Goal: Task Accomplishment & Management: Manage account settings

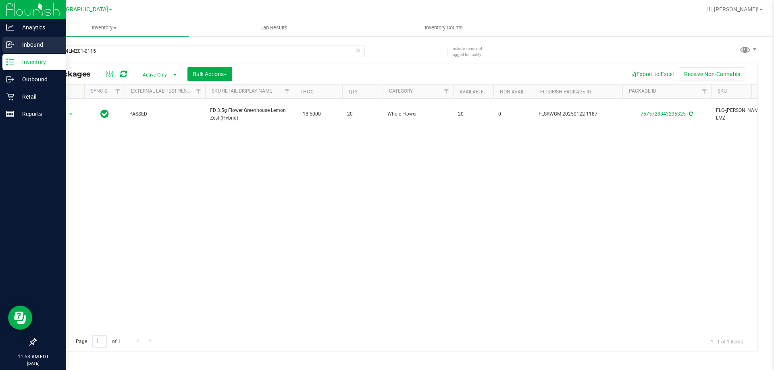
click at [8, 52] on div "Inbound" at bounding box center [34, 45] width 64 height 16
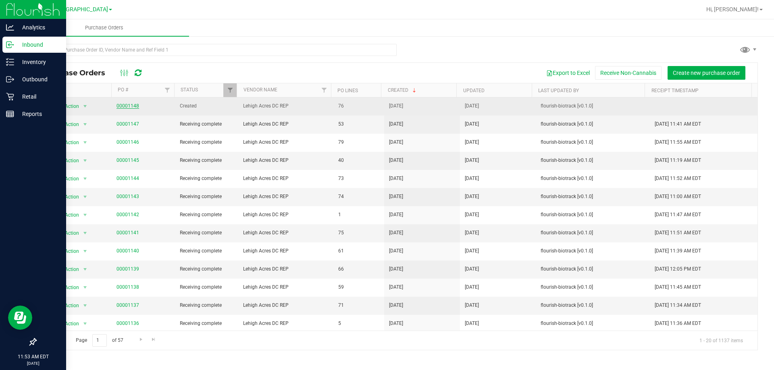
click at [132, 106] on link "00001148" at bounding box center [127, 106] width 23 height 6
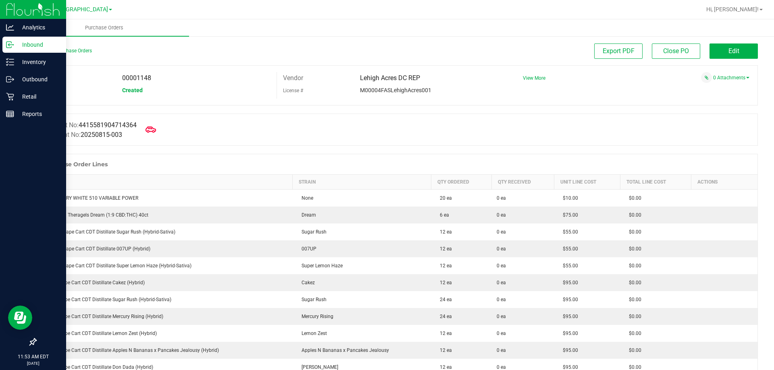
click at [156, 131] on icon at bounding box center [150, 130] width 10 height 6
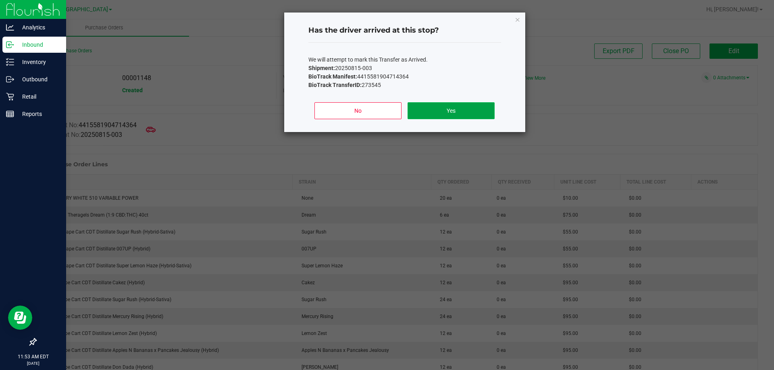
click at [467, 112] on button "Yes" at bounding box center [450, 110] width 87 height 17
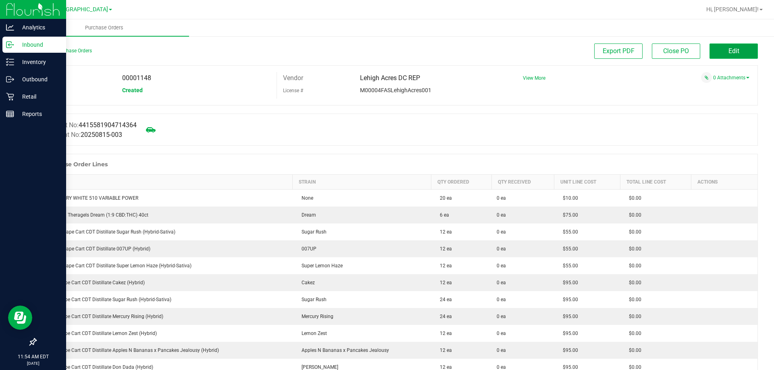
click at [720, 44] on button "Edit" at bounding box center [733, 51] width 48 height 15
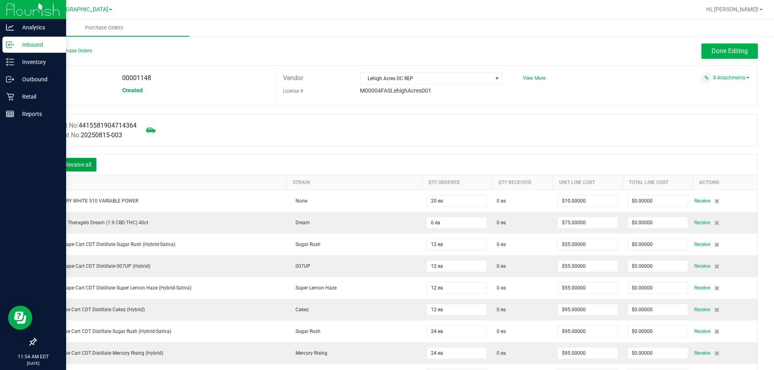
click at [83, 166] on button "Receive all" at bounding box center [78, 165] width 36 height 14
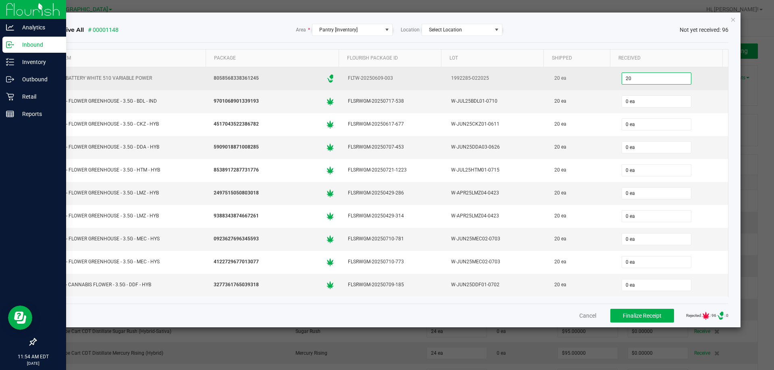
type input "20"
type input "0"
type input "20 ea"
type input "0"
type input "20 ea"
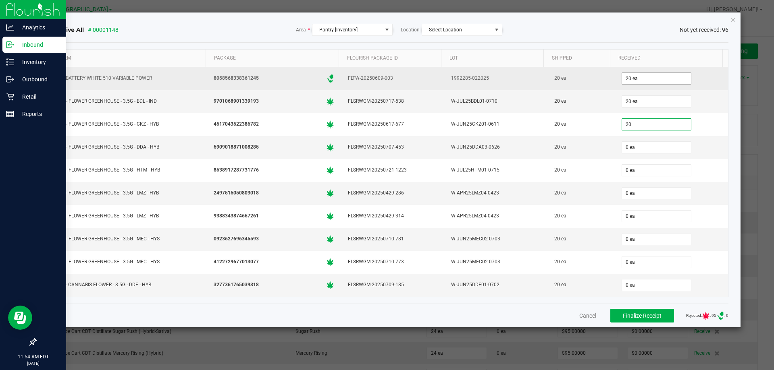
type input "20"
type input "0"
type input "20 ea"
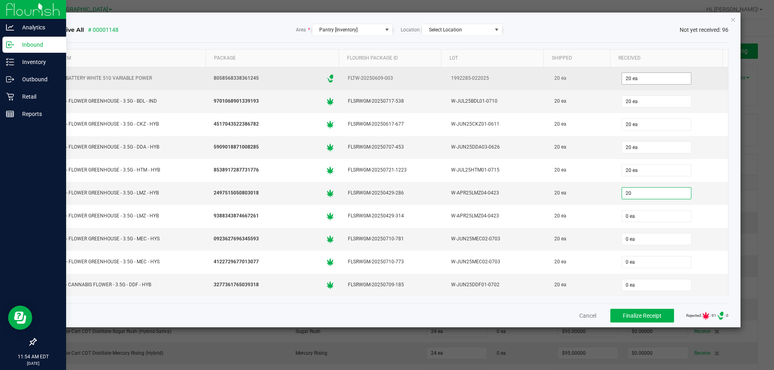
type input "20 ea"
type input "20"
type input "0"
type input "20 ea"
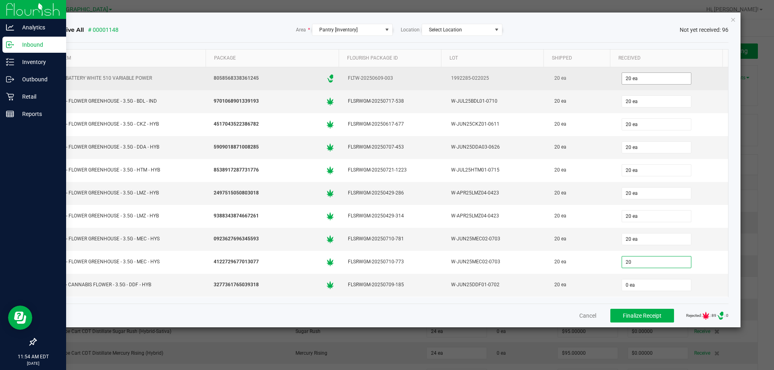
type input "20 ea"
type input "20"
type input "0"
type input "20 ea"
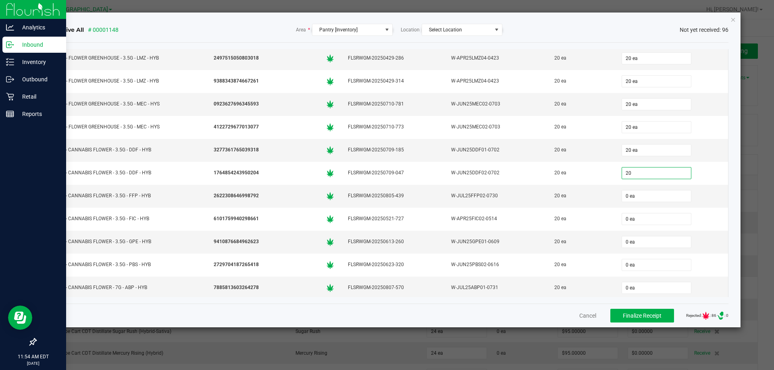
type input "20"
type input "0"
type input "20 ea"
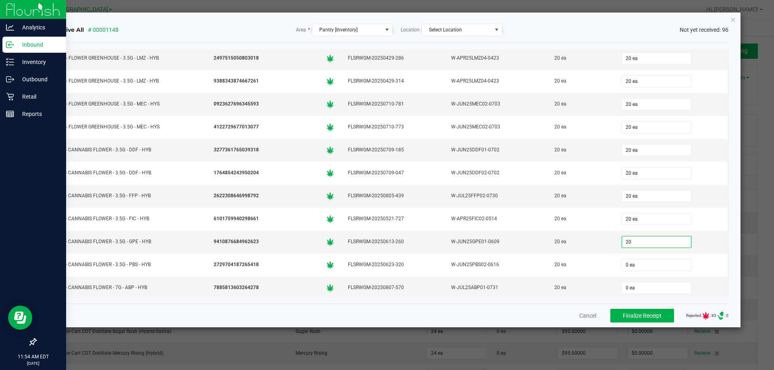
type input "20 ea"
type input "20"
type input "0"
type input "20 ea"
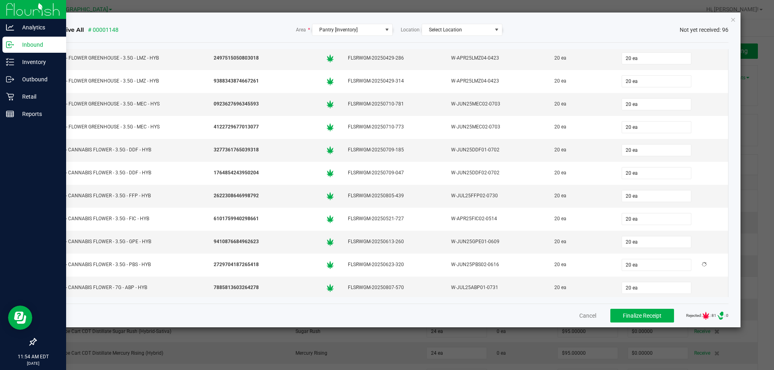
scroll to position [273, 0]
type input "20"
type input "0"
type input "20 ea"
type input "20"
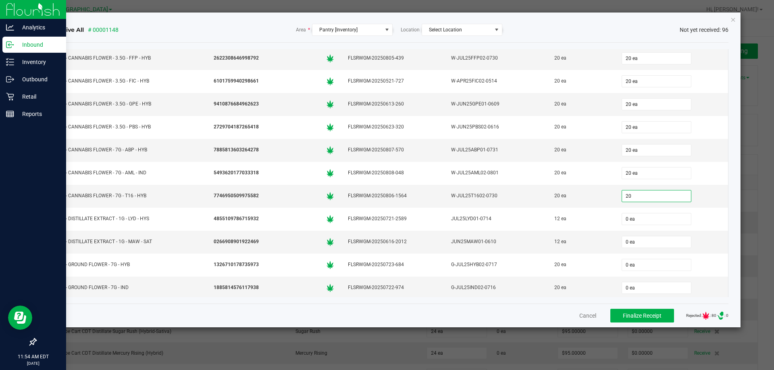
type input "0"
type input "20 ea"
type input "12"
type input "0"
type input "12 ea"
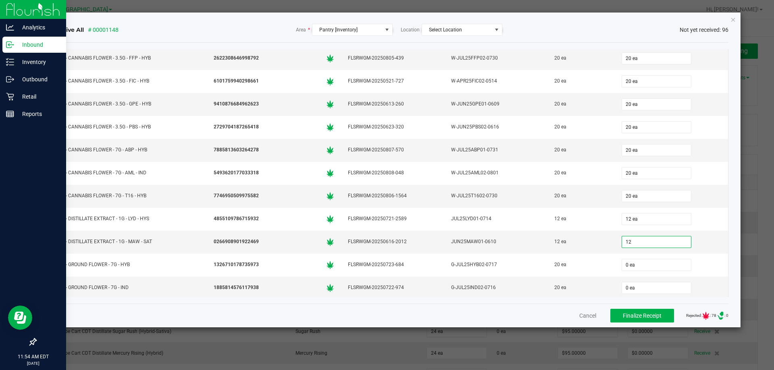
type input "12 ea"
type input "20 ea"
type input "20"
type input "0"
type input "20 ea"
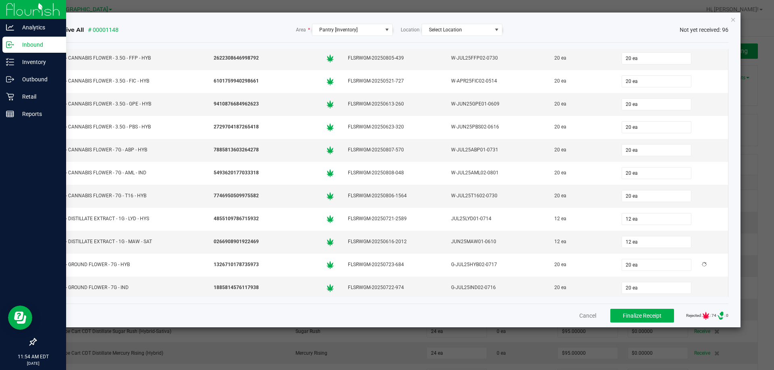
scroll to position [411, 0]
type input "8 ea"
type input "8"
type input "0"
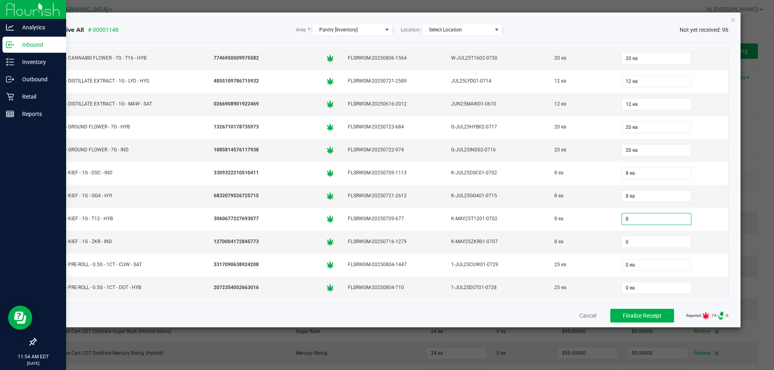
type input "8 ea"
type input "8"
type input "0"
type input "8 ea"
type input "25 ea"
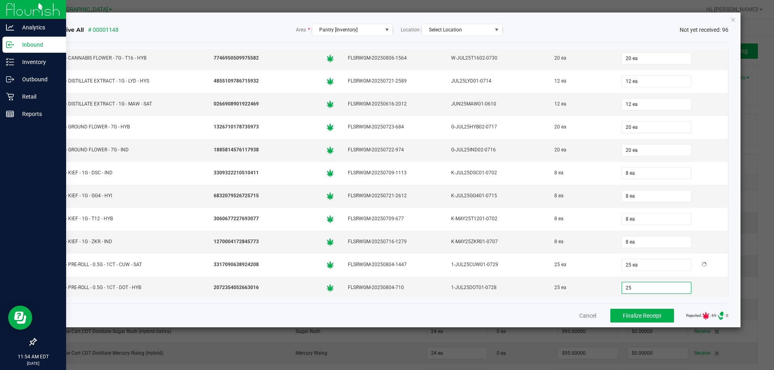
type input "25 ea"
type input "25"
type input "0"
type input "25 ea"
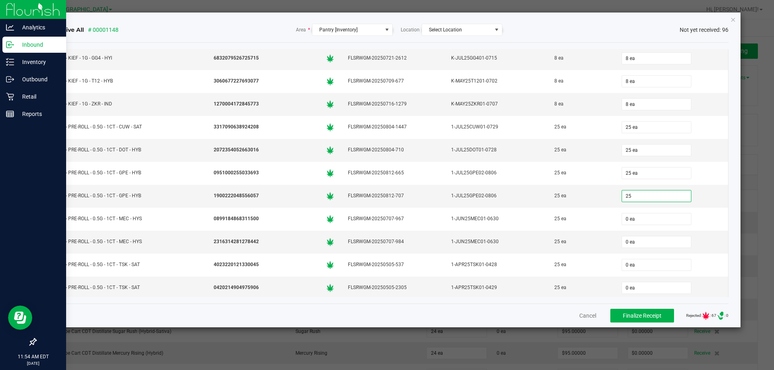
type input "25"
type input "0"
type input "25 ea"
type input "25"
type input "0"
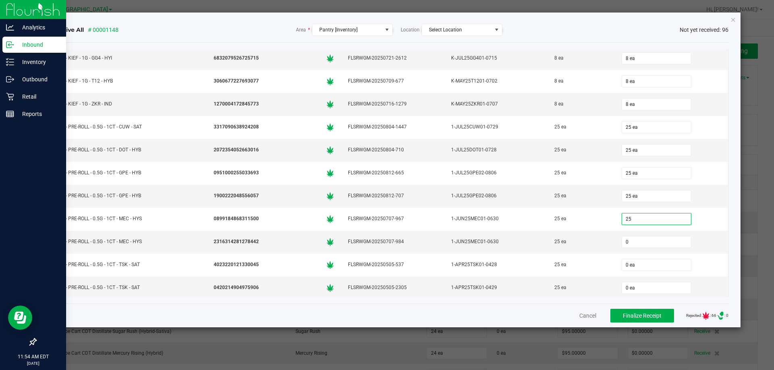
type input "25 ea"
type input "25"
type input "0"
type input "25 ea"
type input "25"
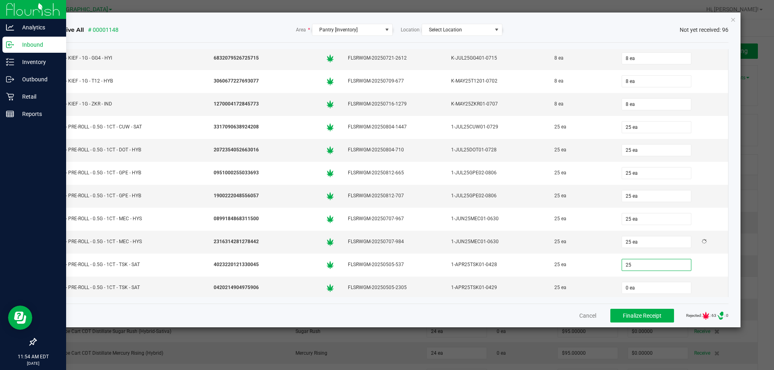
type input "0"
type input "25 ea"
type input "25"
type input "0"
type input "25 ea"
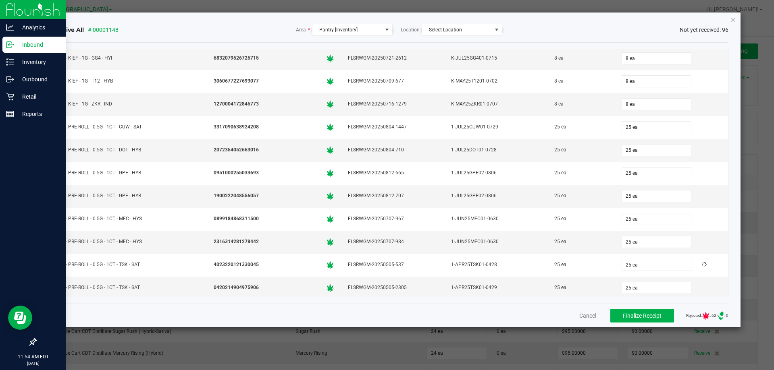
scroll to position [686, 0]
type input "25 ea"
type input "25"
type input "0"
type input "25 ea"
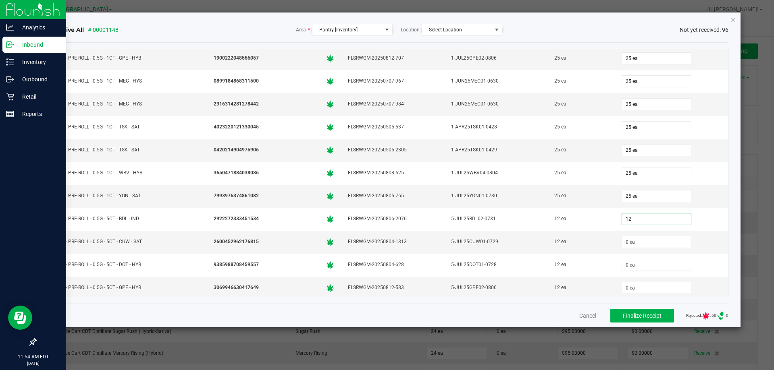
type input "12 ea"
type input "12"
type input "0"
type input "12 ea"
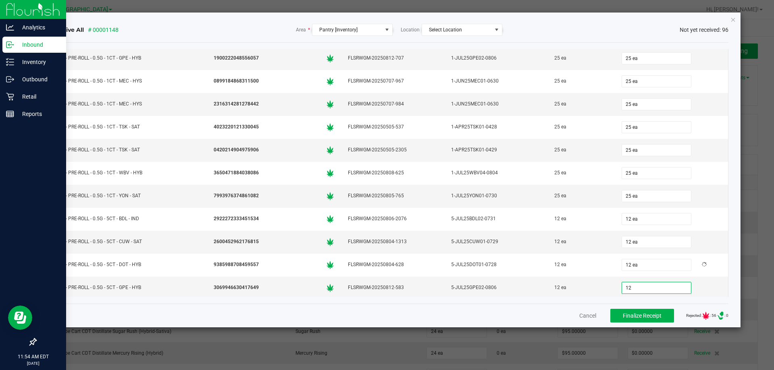
type input "12"
type input "0"
type input "12 ea"
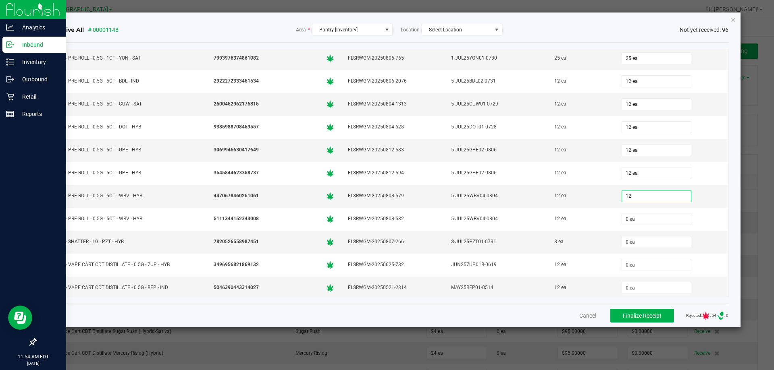
type input "12"
type input "01"
type input "12 ea"
type input "012"
type input "0"
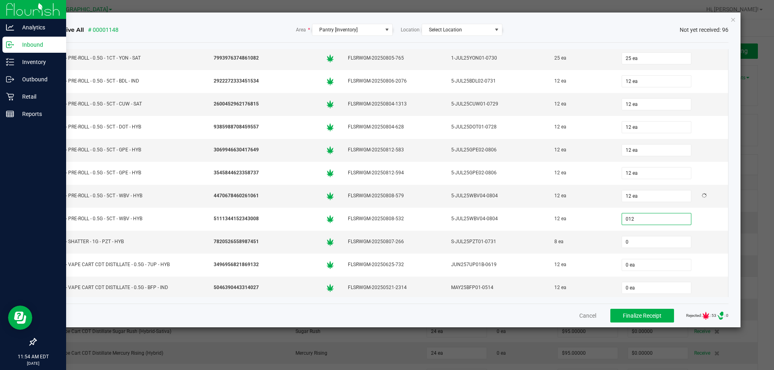
type input "12 ea"
type input "8"
type input "0"
type input "8 ea"
type input "12"
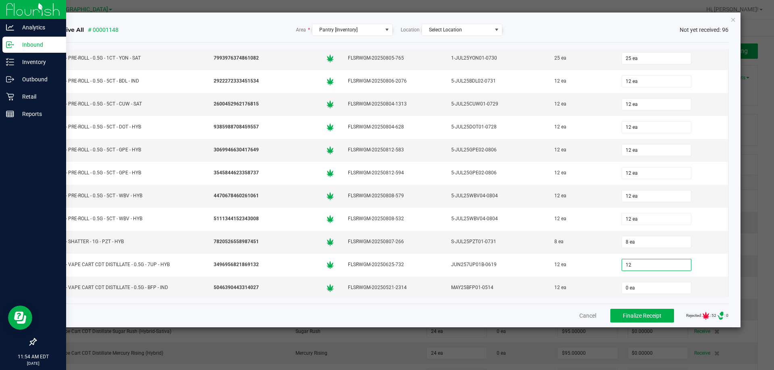
type input "0"
type input "12 ea"
type input "12"
type input "0"
type input "12 ea"
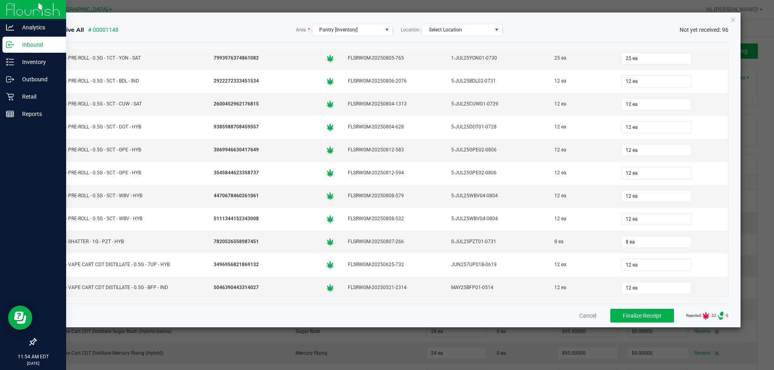
scroll to position [962, 0]
type input "12 ea"
type input "12"
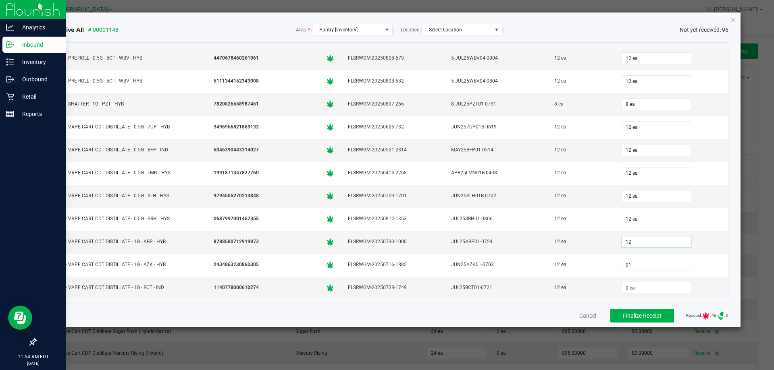
type input "012"
type input "12 ea"
type input "012"
type input "12 ea"
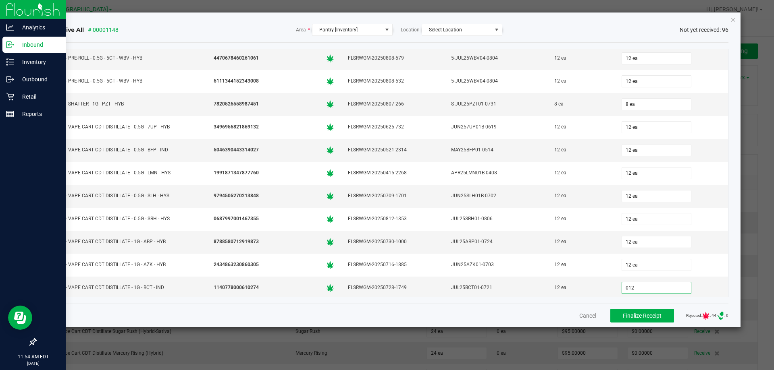
type input "012"
type input "0"
type input "12 ea"
type input "12"
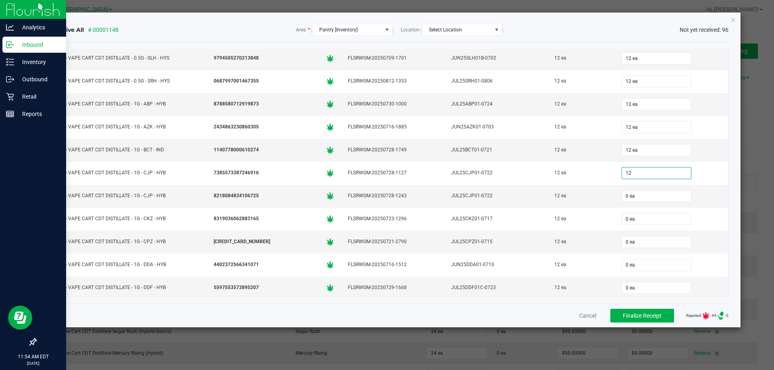
type input "0"
type input "12 ea"
type input "12"
type input "0"
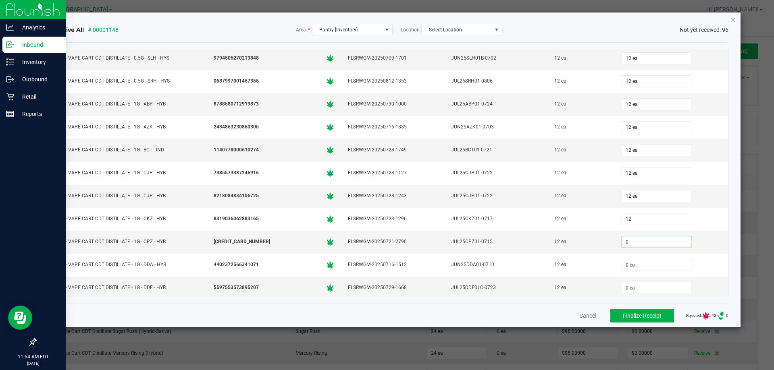
type input "12 ea"
type input "12"
type input "0"
type input "12 ea"
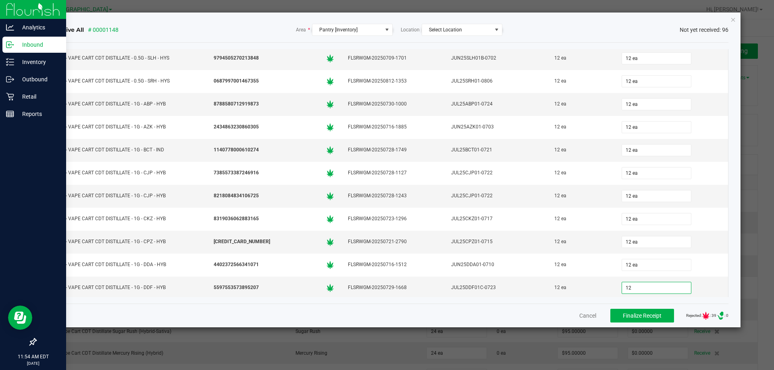
type input "12"
type input "0"
type input "12 ea"
type input "12"
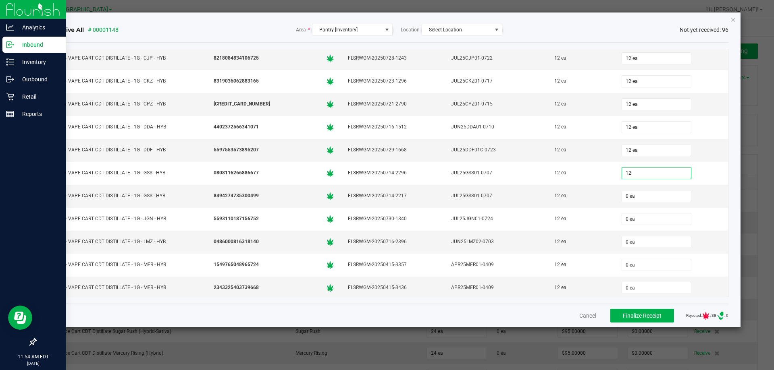
type input "0"
type input "12 ea"
type input "12"
type input "0"
type input "12 ea"
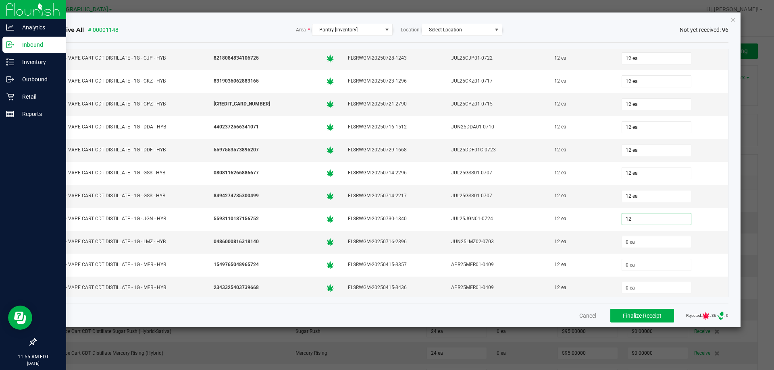
type input "12"
type input "0"
type input "12 ea"
type input "12"
type input "0"
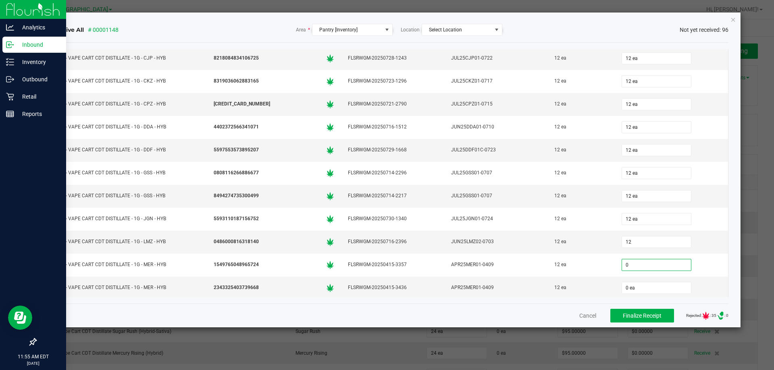
type input "12 ea"
type input "12"
type input "0"
type input "12 ea"
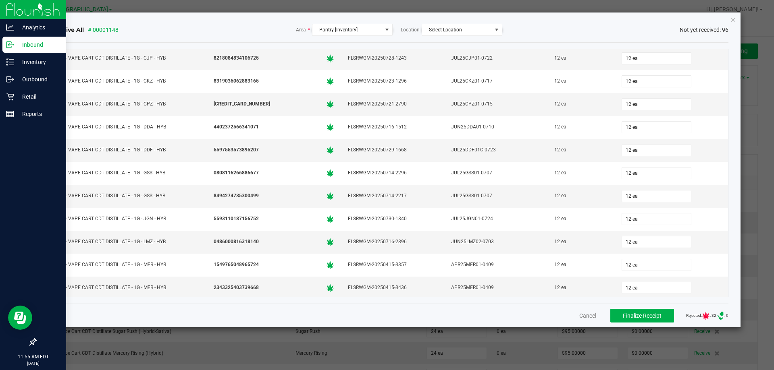
scroll to position [1376, 0]
type input "12 ea"
type input "12"
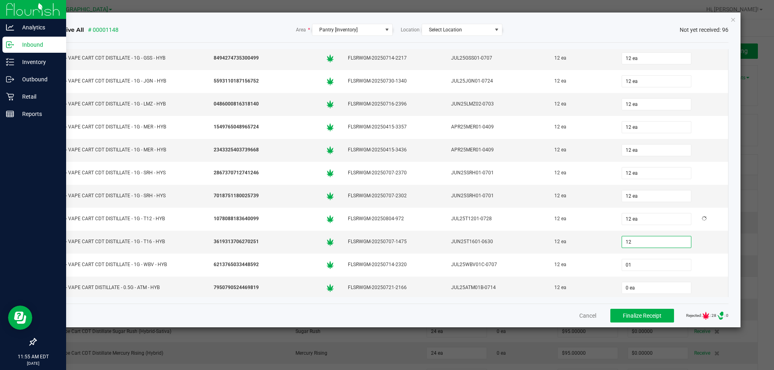
type input "012"
type input "12 ea"
type input "12"
type input "0"
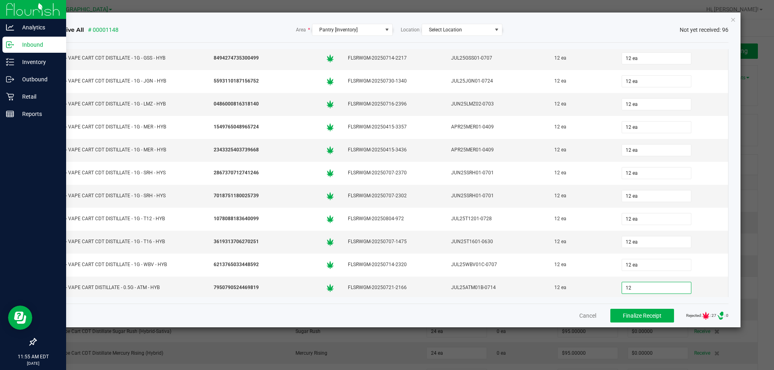
type input "12 ea"
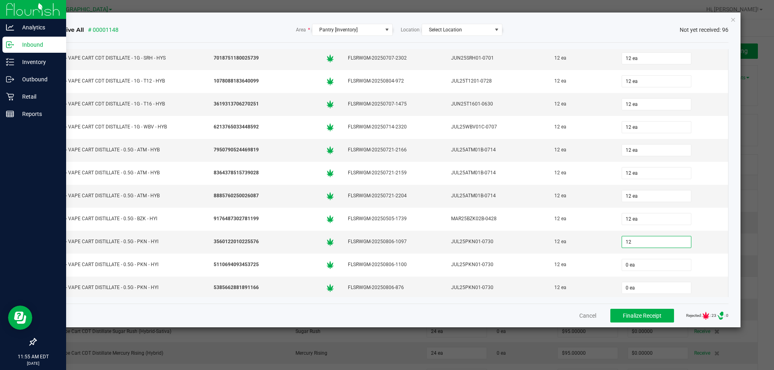
type input "12 ea"
type input "12"
type input "0"
type input "12 ea"
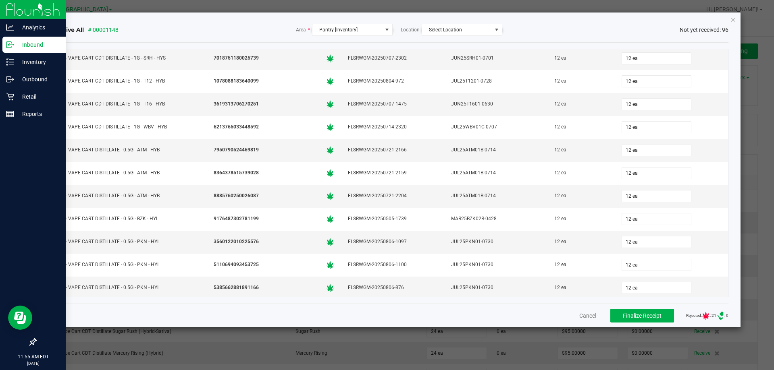
scroll to position [1651, 0]
type input "12 ea"
type input "12"
type input "0"
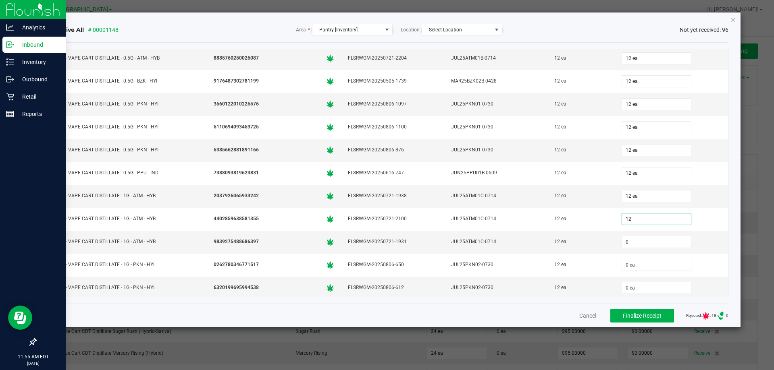
type input "12 ea"
type input "12"
type input "0"
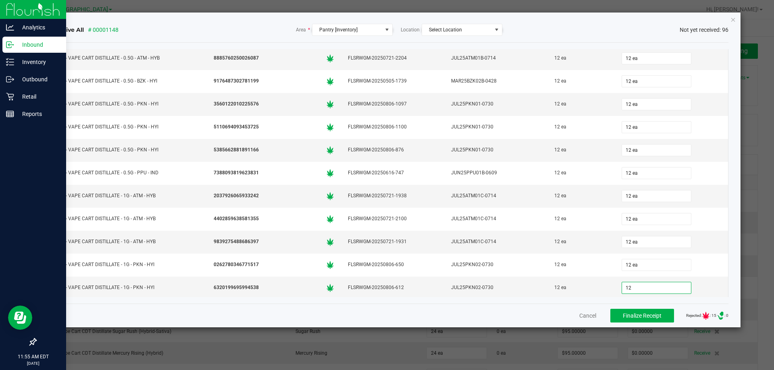
type input "12 ea"
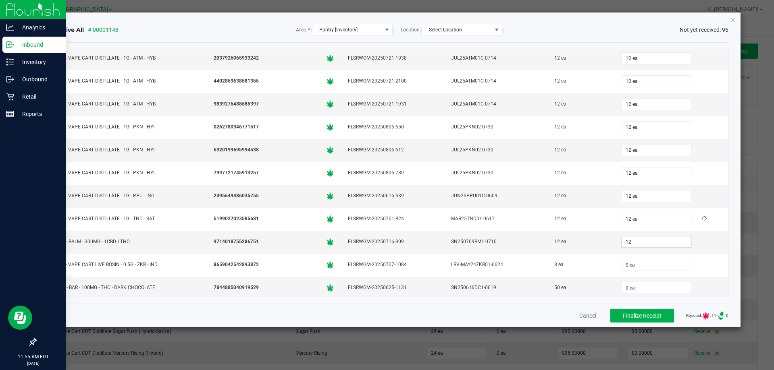
type input "12 ea"
type input "8 ea"
type input "50"
type input "0"
type input "50 ea"
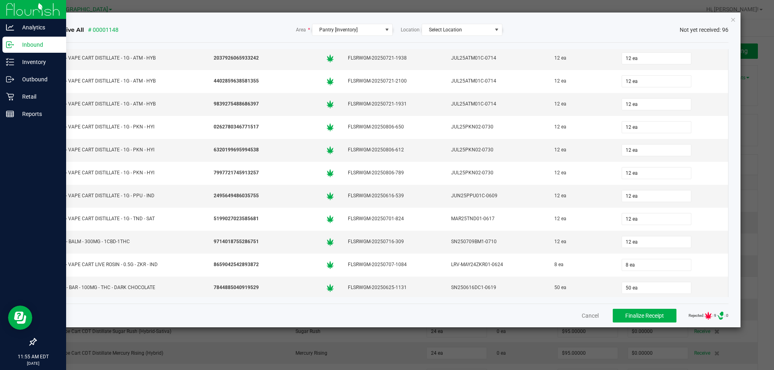
scroll to position [1927, 0]
type input "50 ea"
type input "12"
type input "0"
type input "12 ea"
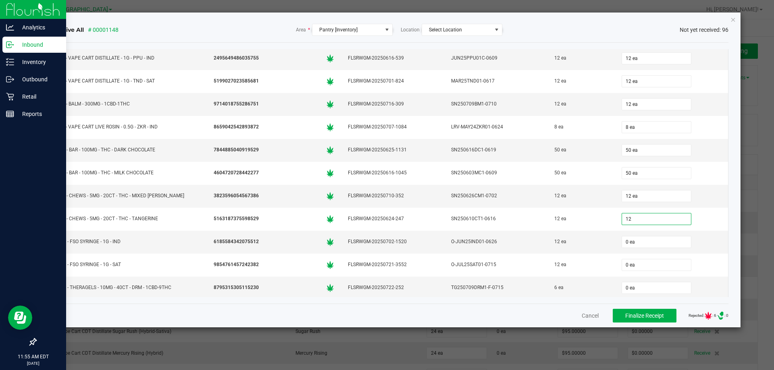
type input "12"
type input "0"
type input "12 ea"
type input "12"
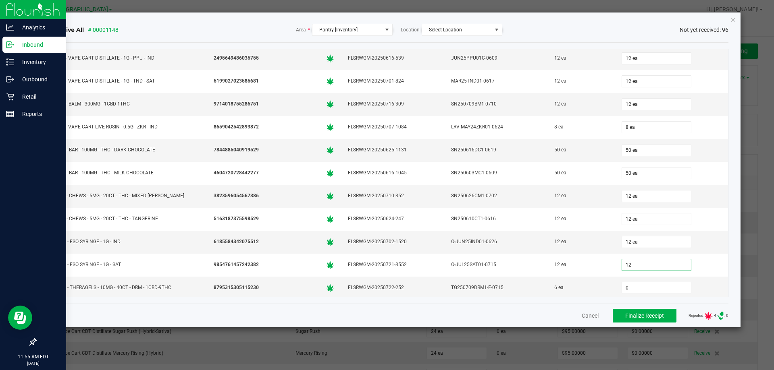
type input "06"
type input "12 ea"
type input "06"
type input "0"
type input "6 ea"
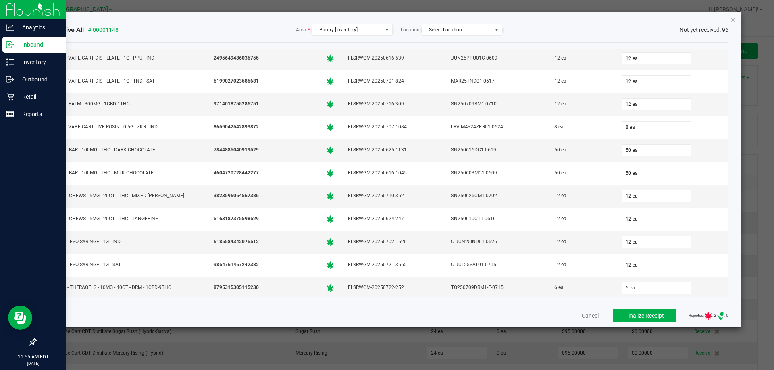
scroll to position [1975, 0]
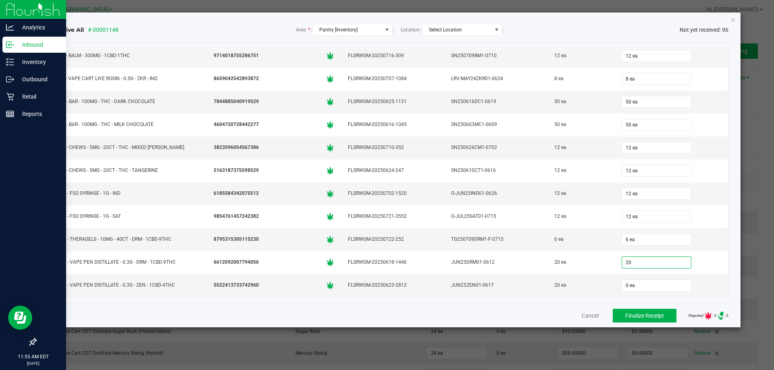
type input "20 ea"
type input "20"
type input "20 ea"
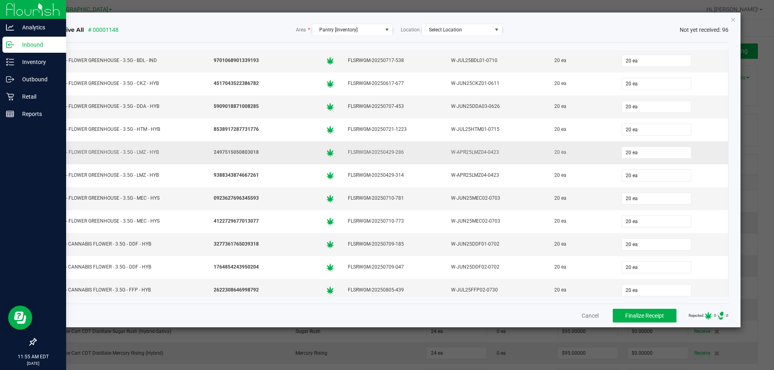
click at [556, 151] on div "20 ea" at bounding box center [580, 153] width 57 height 12
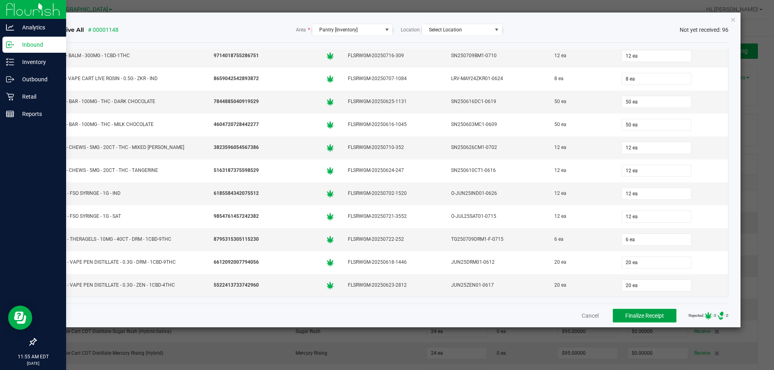
click at [630, 314] on span "Finalize Receipt" at bounding box center [644, 316] width 39 height 6
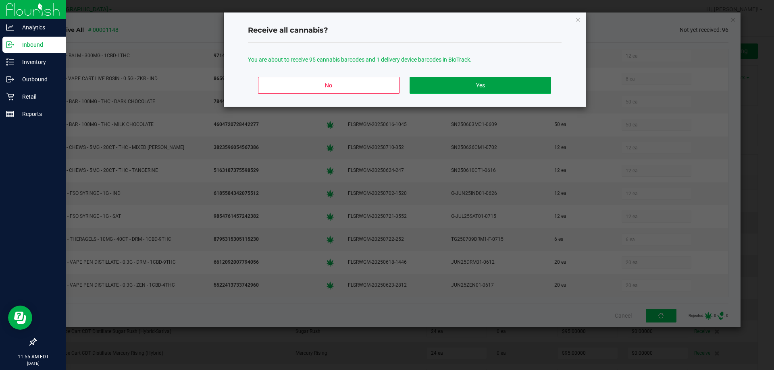
click at [469, 91] on button "Yes" at bounding box center [479, 85] width 141 height 17
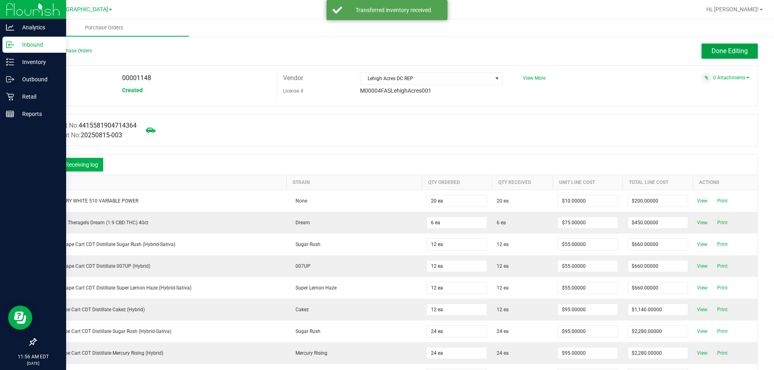
click at [730, 48] on span "Done Editing" at bounding box center [729, 51] width 36 height 8
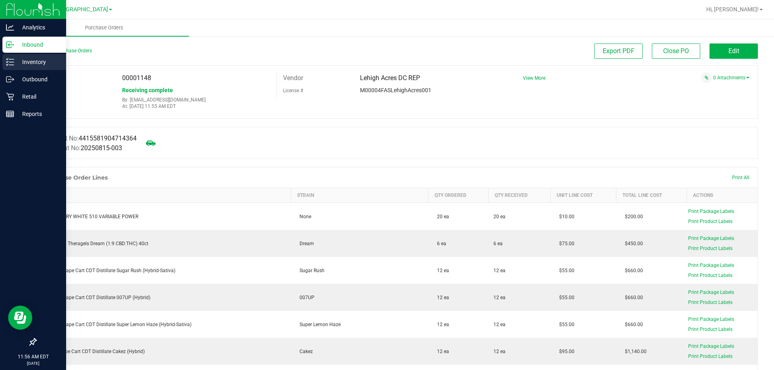
click at [27, 63] on p "Inventory" at bounding box center [38, 62] width 48 height 10
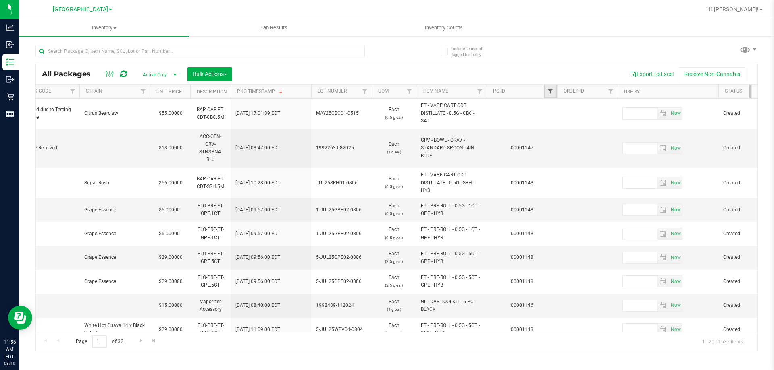
click at [549, 91] on span "Filter" at bounding box center [550, 91] width 6 height 6
type input "1148"
click at [549, 122] on button "Filter" at bounding box center [568, 131] width 39 height 18
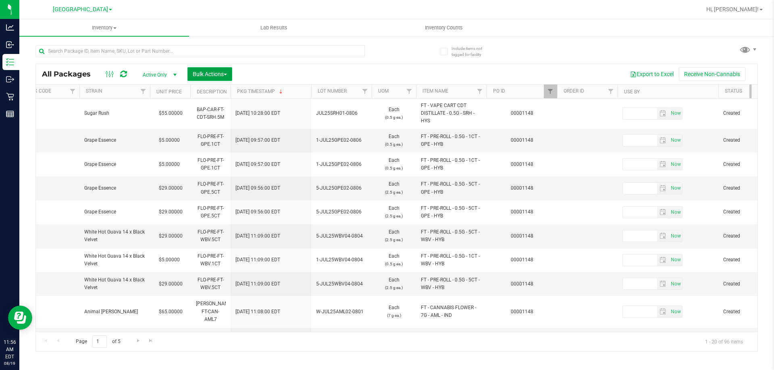
click at [202, 75] on span "Bulk Actions" at bounding box center [210, 74] width 34 height 6
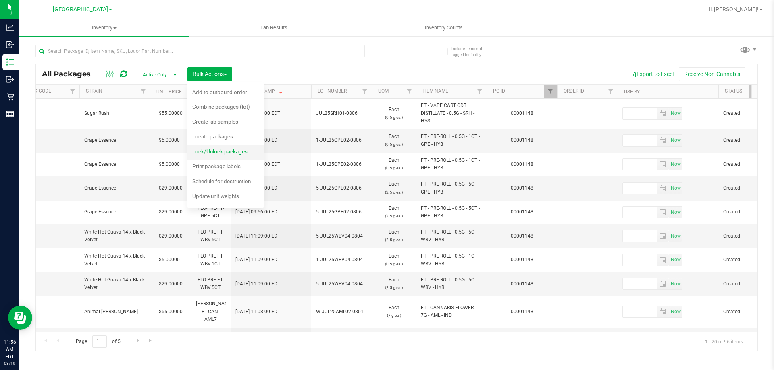
click at [227, 147] on div "Lock/Unlock packages" at bounding box center [225, 152] width 66 height 13
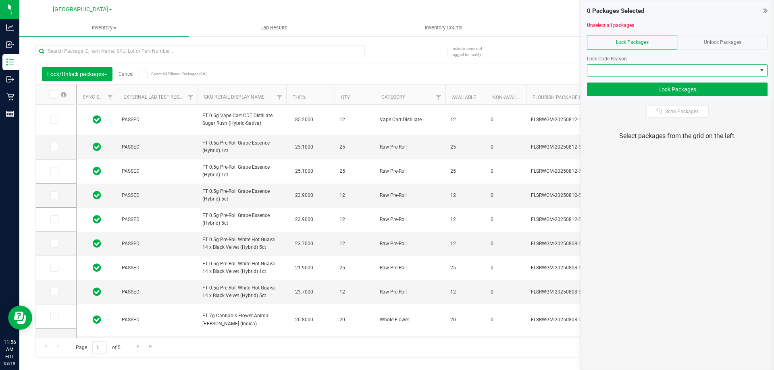
click at [671, 65] on span at bounding box center [672, 70] width 170 height 11
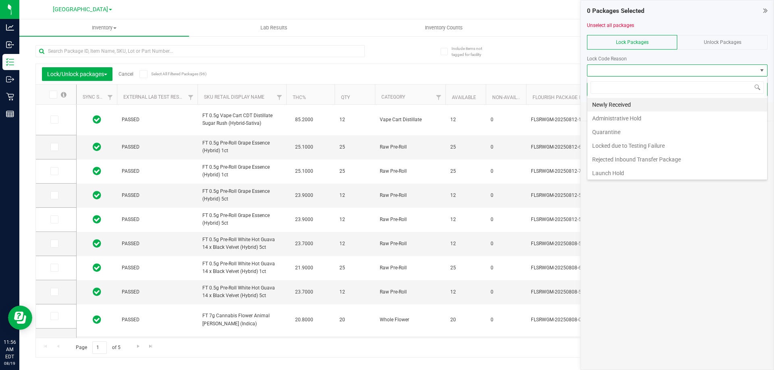
scroll to position [12, 181]
click at [638, 106] on li "Newly Received" at bounding box center [677, 105] width 180 height 14
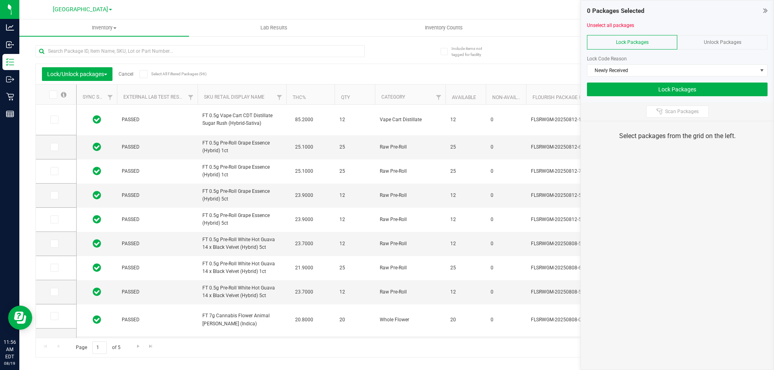
click at [146, 74] on icon at bounding box center [143, 74] width 5 height 0
click at [0, 0] on input "Select All Filtered Packages (96)" at bounding box center [0, 0] width 0 height 0
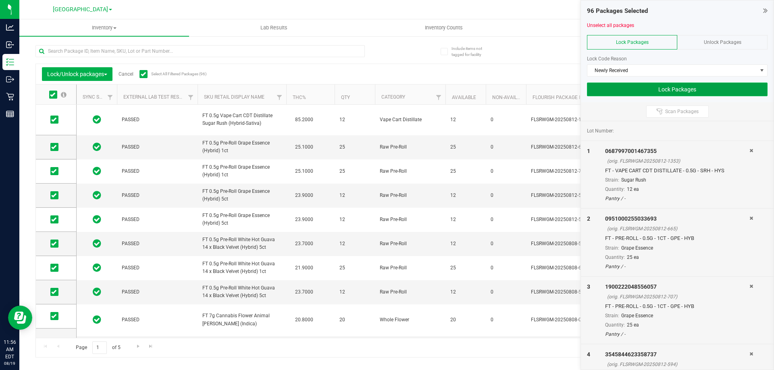
click at [638, 93] on button "Lock Packages" at bounding box center [677, 90] width 181 height 14
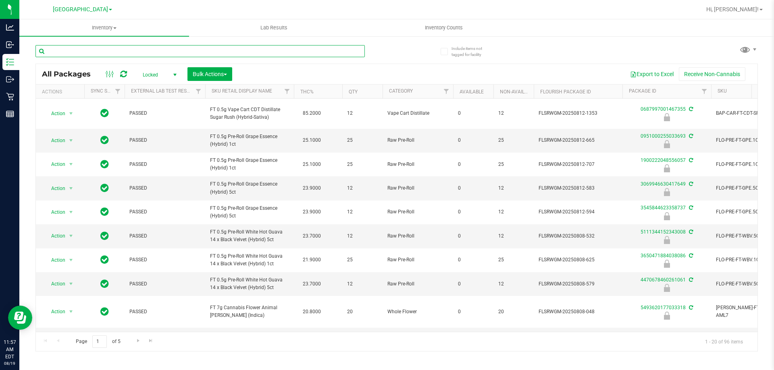
click at [89, 55] on input "text" at bounding box center [199, 51] width 329 height 12
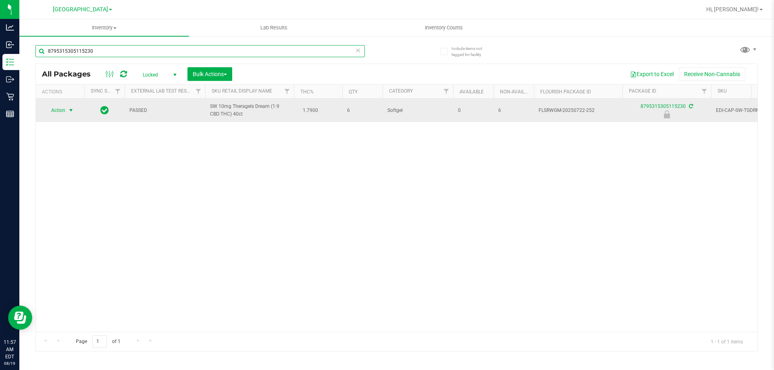
type input "8795315305115230"
click at [58, 110] on span "Action" at bounding box center [55, 110] width 22 height 11
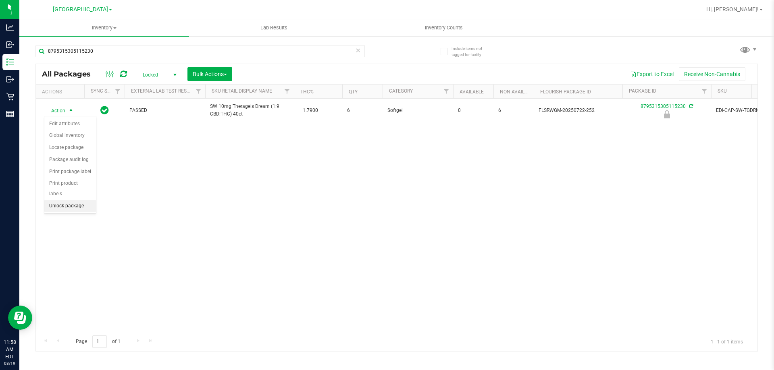
click at [82, 200] on li "Unlock package" at bounding box center [70, 206] width 52 height 12
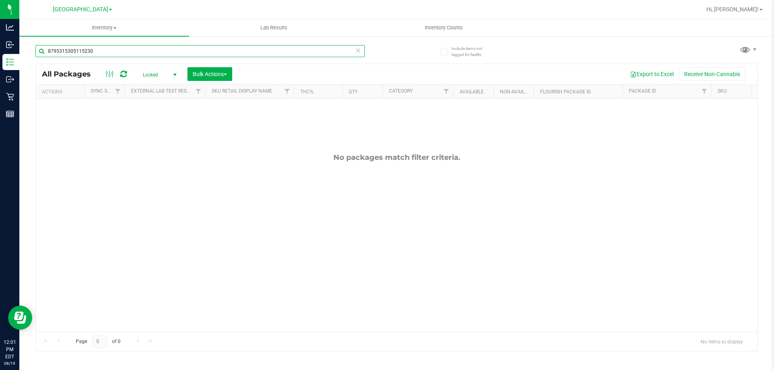
click at [173, 48] on input "8795315305115230" at bounding box center [199, 51] width 329 height 12
click at [174, 47] on input "8795315305115230" at bounding box center [199, 51] width 329 height 12
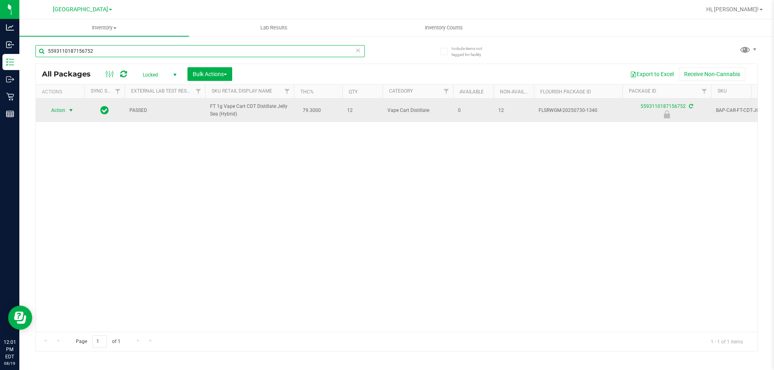
type input "5593110187156752"
click at [65, 112] on span "Action" at bounding box center [55, 110] width 22 height 11
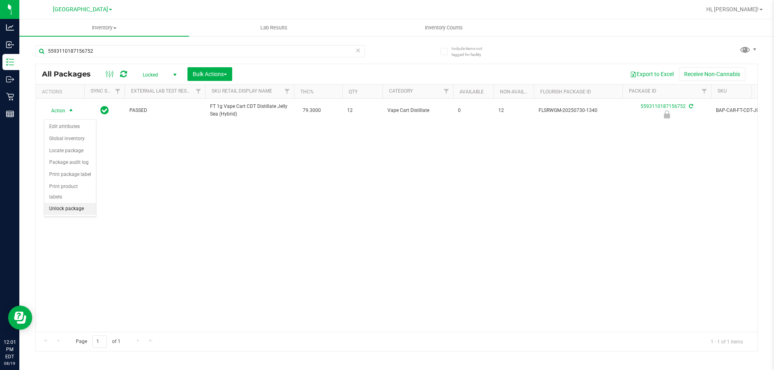
click at [80, 203] on li "Unlock package" at bounding box center [70, 209] width 52 height 12
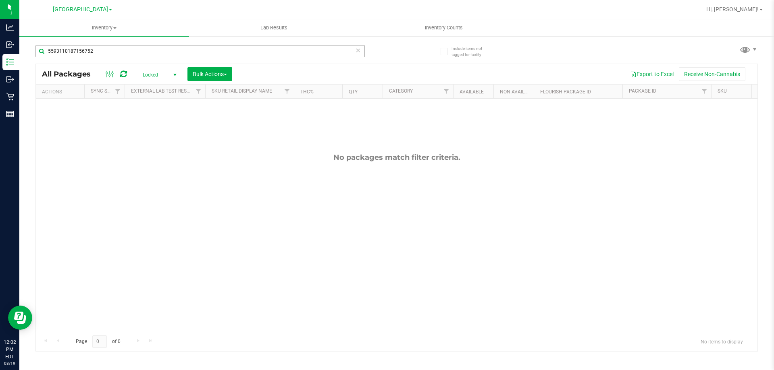
drag, startPoint x: 125, startPoint y: 41, endPoint x: 121, endPoint y: 50, distance: 9.7
click at [123, 45] on div "5593110187156752" at bounding box center [215, 51] width 361 height 26
click at [121, 50] on input "5593110187156752" at bounding box center [199, 51] width 329 height 12
click at [121, 54] on input "5593110187156752" at bounding box center [199, 51] width 329 height 12
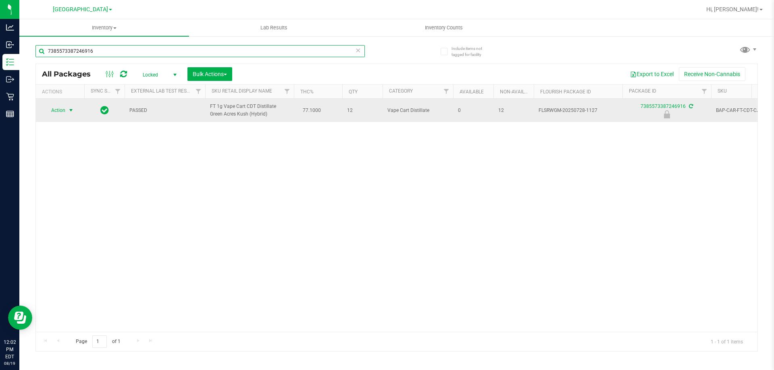
type input "7385573387246916"
click at [69, 109] on span "select" at bounding box center [71, 110] width 6 height 6
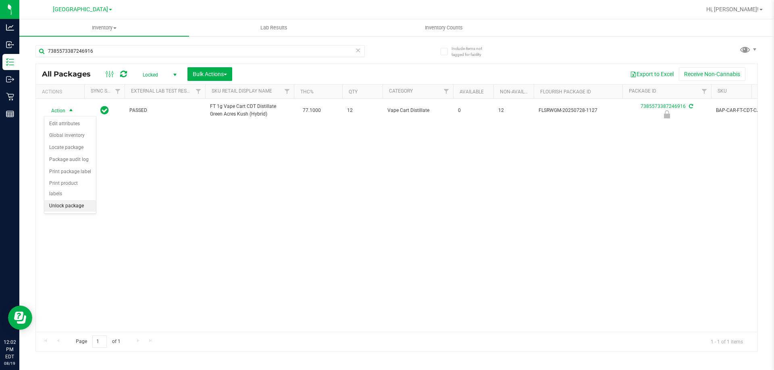
click at [77, 200] on li "Unlock package" at bounding box center [70, 206] width 52 height 12
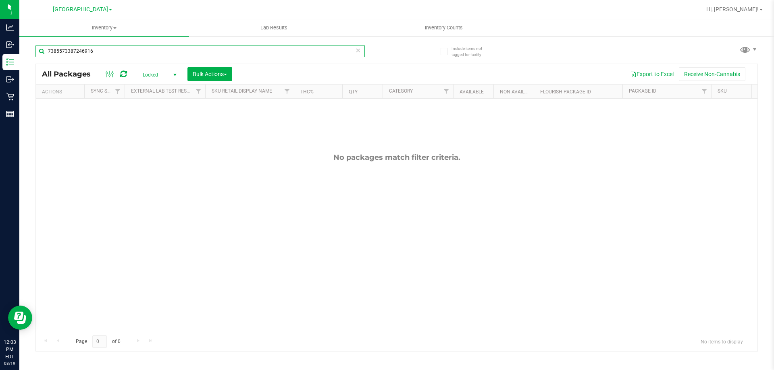
click at [154, 49] on input "7385573387246916" at bounding box center [199, 51] width 329 height 12
click at [154, 51] on input "7385573387246916" at bounding box center [199, 51] width 329 height 12
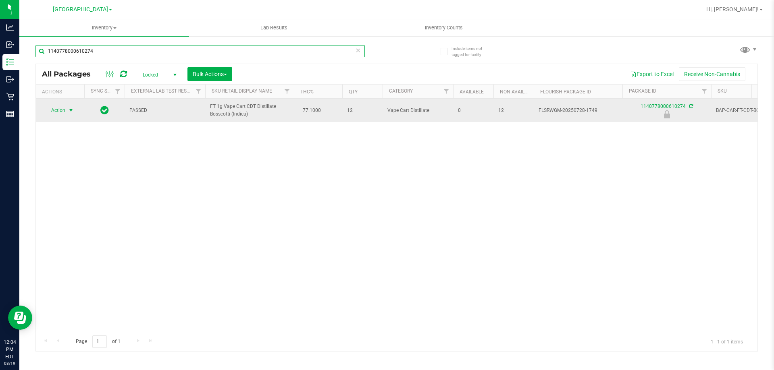
type input "1140778000610274"
click at [58, 111] on span "Action" at bounding box center [55, 110] width 22 height 11
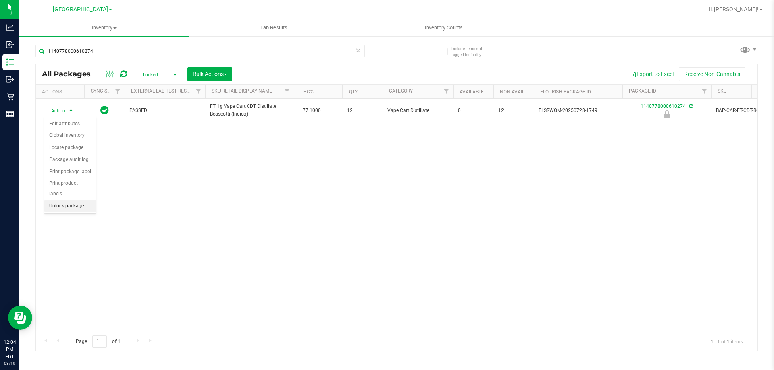
click at [74, 200] on li "Unlock package" at bounding box center [70, 206] width 52 height 12
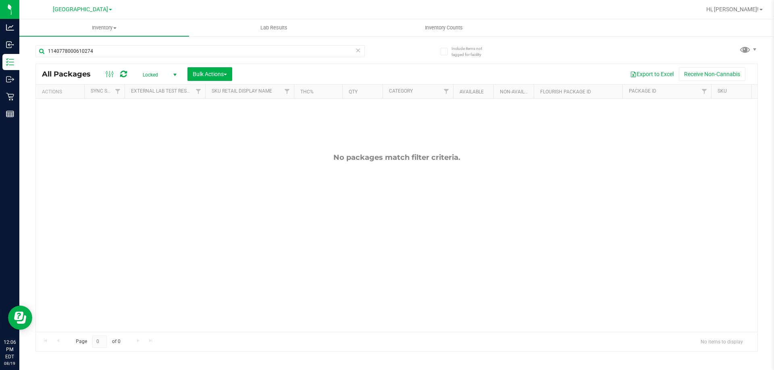
click at [100, 44] on div "1140778000610274" at bounding box center [215, 51] width 361 height 26
drag, startPoint x: 100, startPoint y: 44, endPoint x: 100, endPoint y: 50, distance: 5.2
click at [100, 46] on div "1140778000610274" at bounding box center [215, 51] width 361 height 26
click at [100, 50] on input "1140778000610274" at bounding box center [199, 51] width 329 height 12
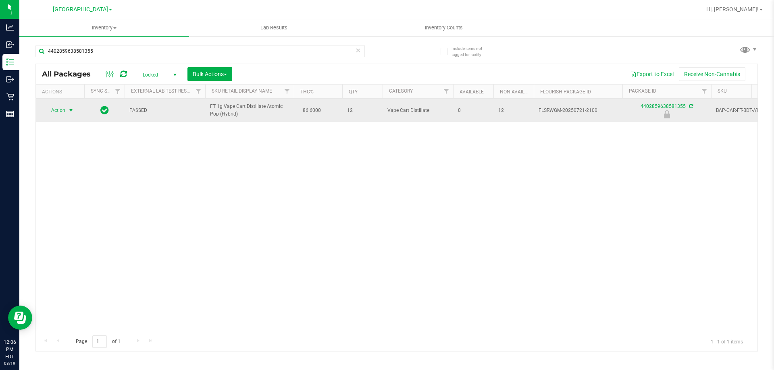
click at [66, 110] on span "select" at bounding box center [71, 110] width 10 height 11
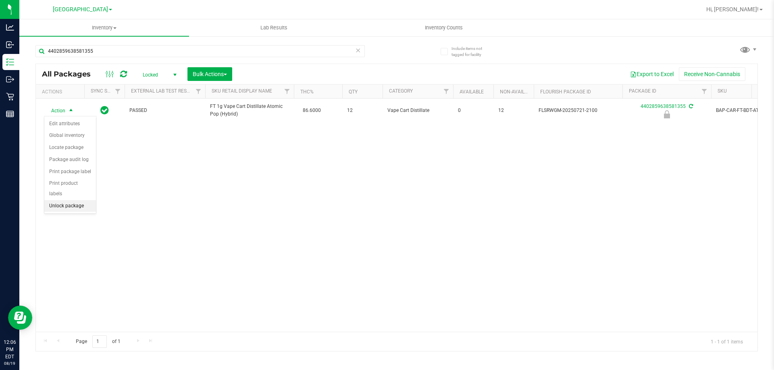
click at [71, 200] on li "Unlock package" at bounding box center [70, 206] width 52 height 12
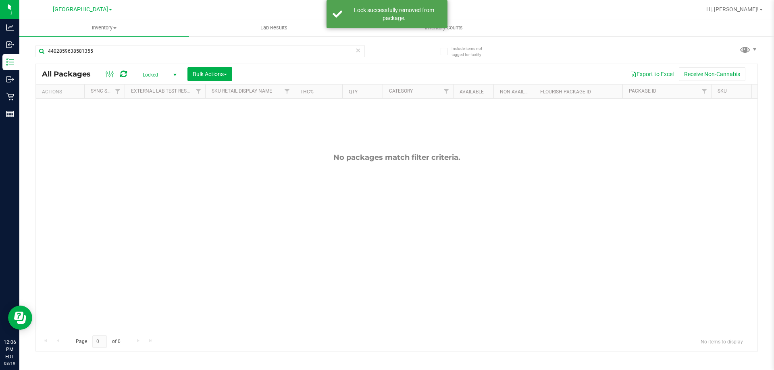
click at [152, 73] on span "Locked" at bounding box center [158, 74] width 44 height 11
click at [155, 87] on li "Active Only" at bounding box center [158, 88] width 44 height 12
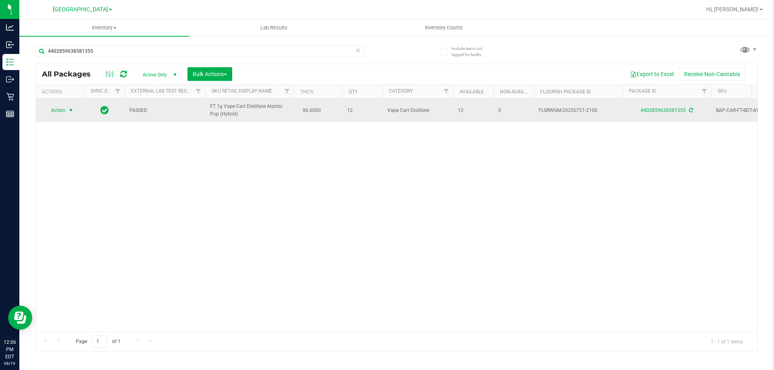
click at [52, 108] on span "Action" at bounding box center [55, 110] width 22 height 11
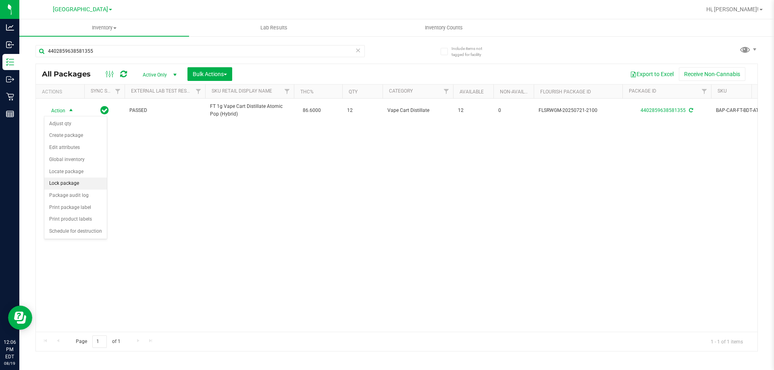
click at [70, 179] on li "Lock package" at bounding box center [75, 184] width 62 height 12
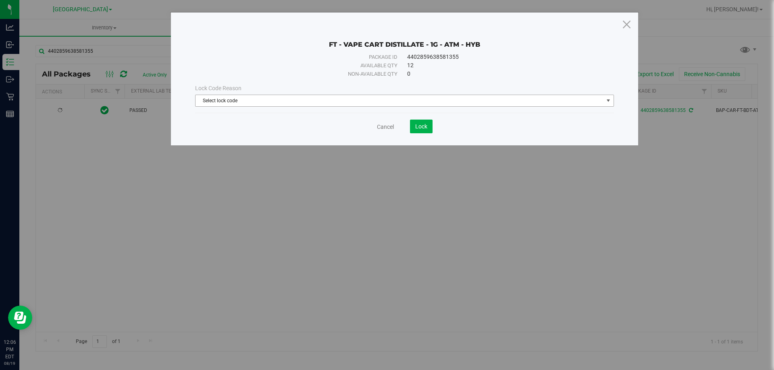
click at [379, 90] on div "Lock Code Reason" at bounding box center [404, 88] width 419 height 8
click at [375, 97] on span "Select lock code" at bounding box center [399, 100] width 408 height 11
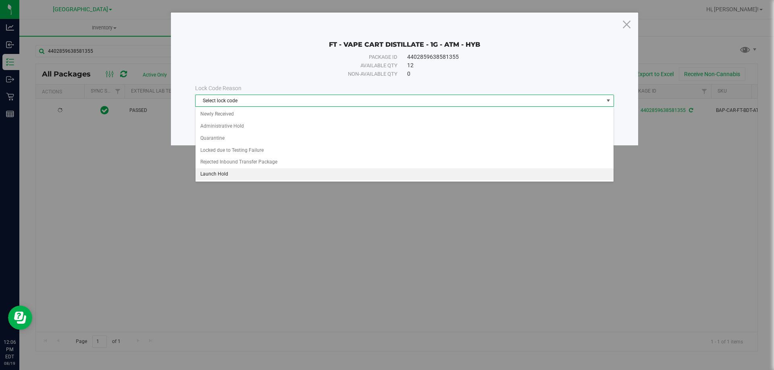
click at [238, 177] on li "Launch Hold" at bounding box center [404, 174] width 418 height 12
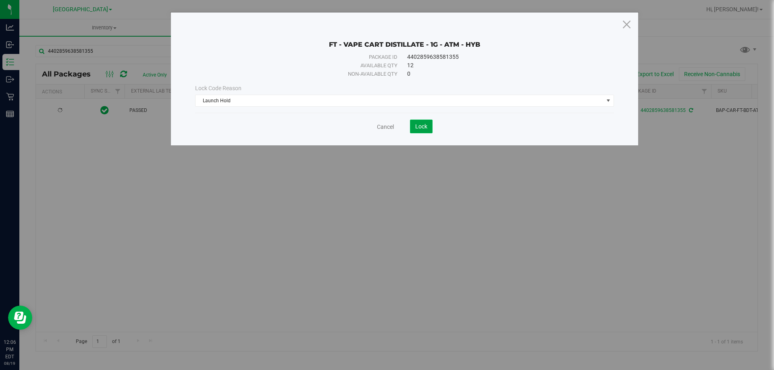
click at [426, 130] on button "Lock" at bounding box center [421, 127] width 23 height 14
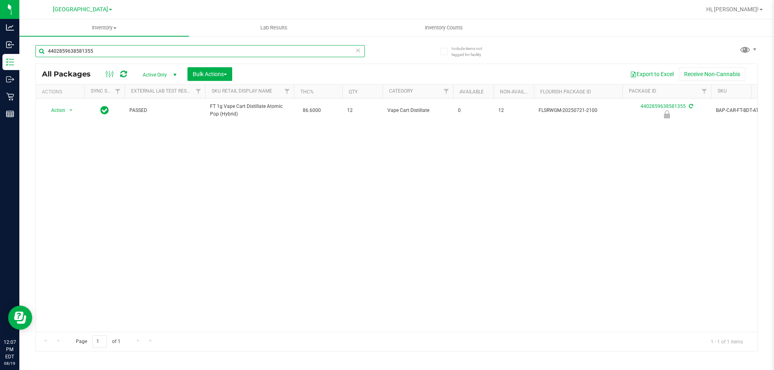
click at [217, 53] on input "4402859638581355" at bounding box center [199, 51] width 329 height 12
click at [219, 55] on input "4402859638581355" at bounding box center [199, 51] width 329 height 12
click at [218, 56] on input "4402859638581355" at bounding box center [199, 51] width 329 height 12
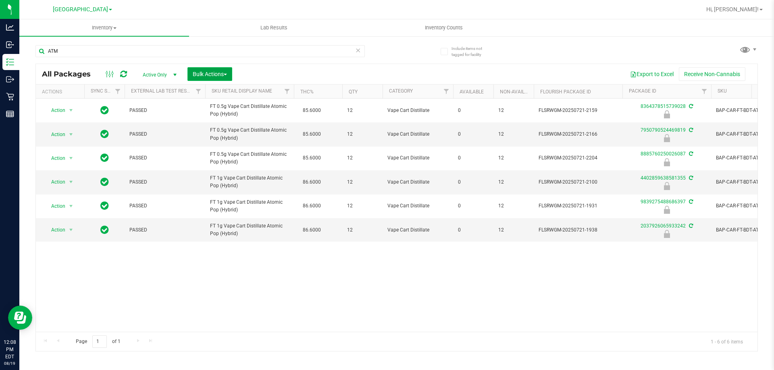
click at [208, 68] on button "Bulk Actions" at bounding box center [209, 74] width 45 height 14
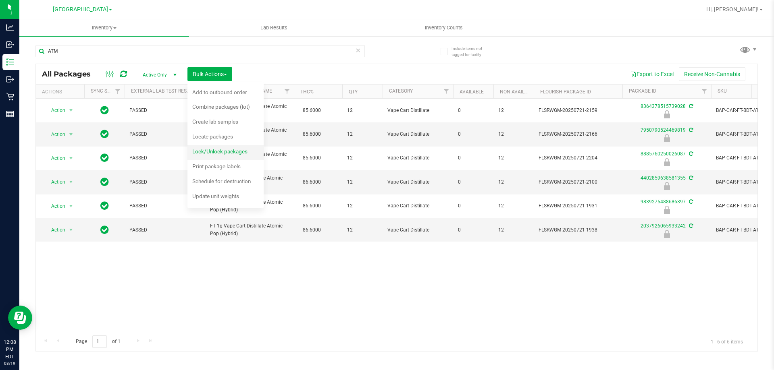
click at [236, 153] on span "Lock/Unlock packages" at bounding box center [219, 151] width 55 height 6
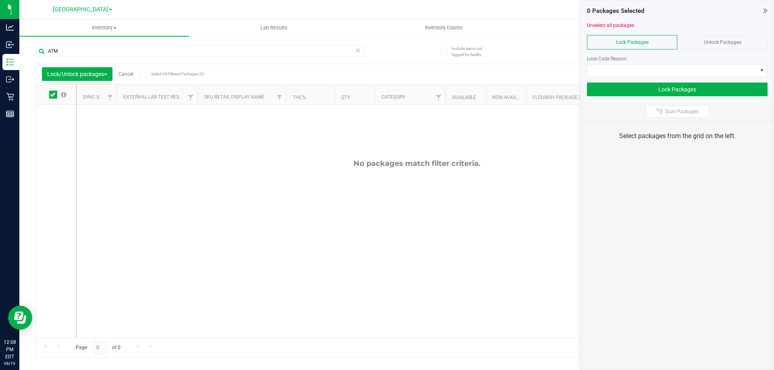
click at [700, 38] on div "Unlock Packages" at bounding box center [722, 42] width 90 height 15
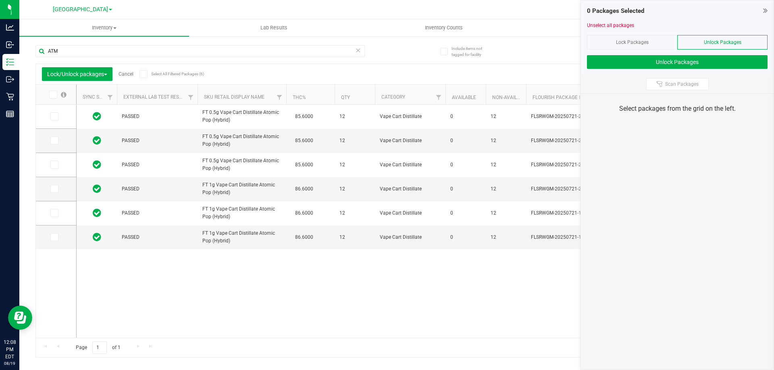
click at [146, 74] on icon at bounding box center [143, 74] width 5 height 0
click at [0, 0] on input "Select All Filtered Packages (6)" at bounding box center [0, 0] width 0 height 0
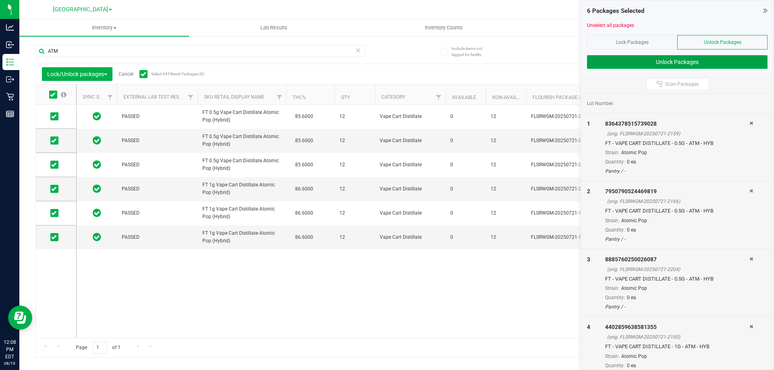
click at [658, 63] on button "Unlock Packages" at bounding box center [677, 62] width 181 height 14
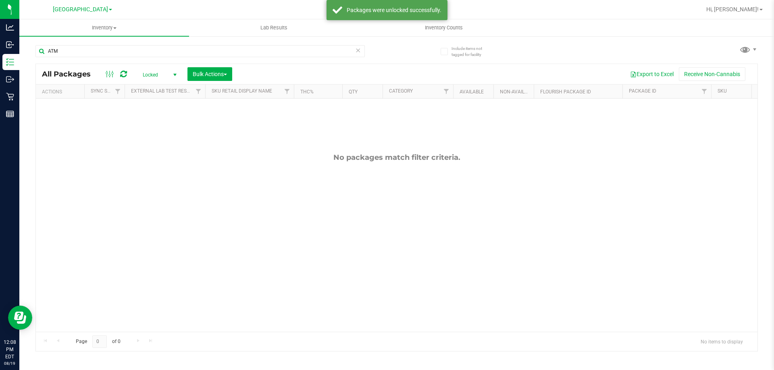
click at [156, 75] on span "Locked" at bounding box center [158, 74] width 44 height 11
click at [151, 87] on li "Active Only" at bounding box center [158, 88] width 44 height 12
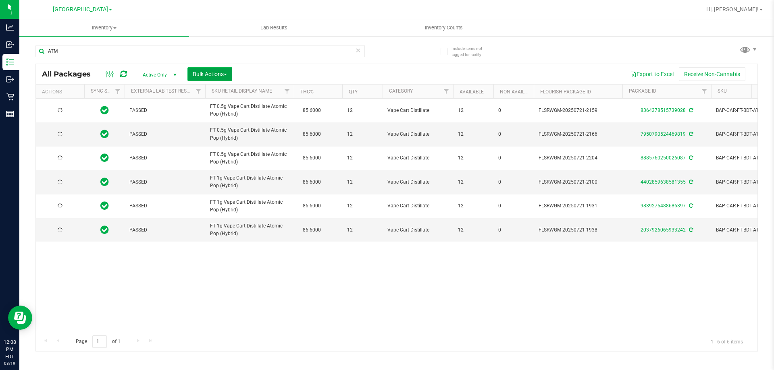
click at [206, 74] on span "Bulk Actions" at bounding box center [210, 74] width 34 height 6
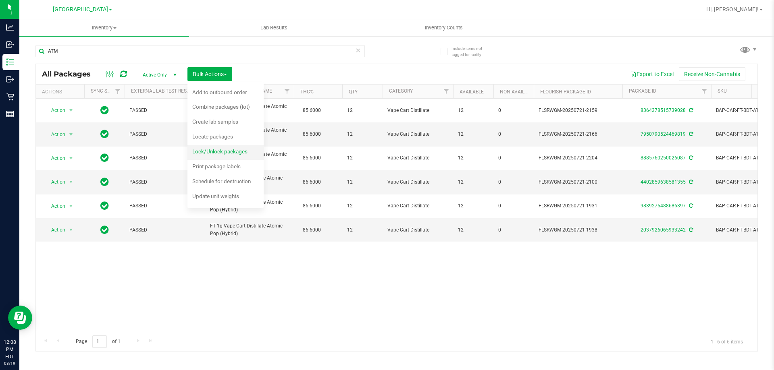
click at [226, 150] on span "Lock/Unlock packages" at bounding box center [219, 151] width 55 height 6
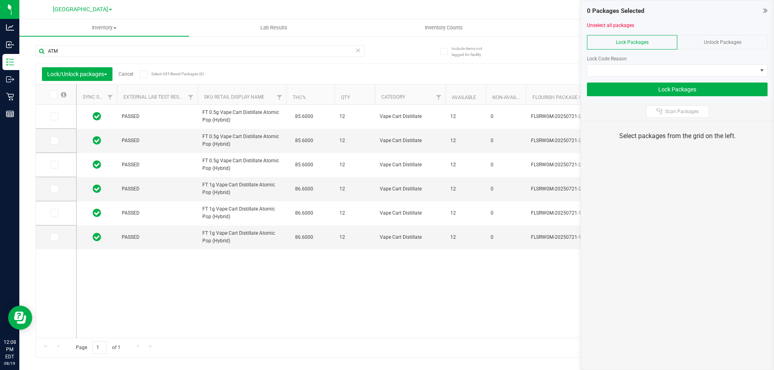
drag, startPoint x: 146, startPoint y: 72, endPoint x: 453, endPoint y: 79, distance: 306.4
click at [148, 72] on span at bounding box center [143, 74] width 8 height 8
click at [148, 77] on span at bounding box center [143, 74] width 8 height 8
click at [0, 0] on input "Select All Filtered Packages (6)" at bounding box center [0, 0] width 0 height 0
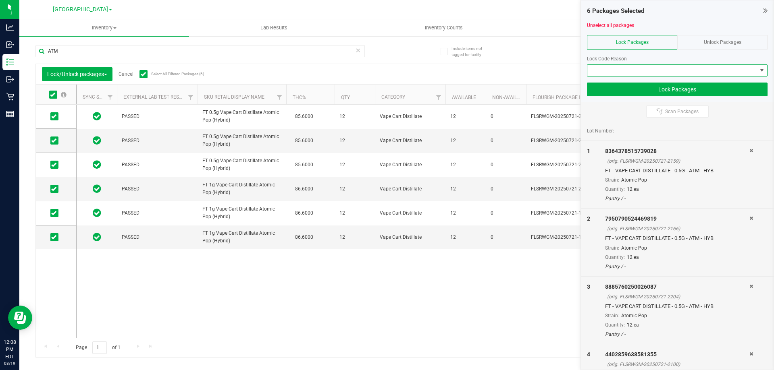
click at [690, 66] on span at bounding box center [672, 70] width 170 height 11
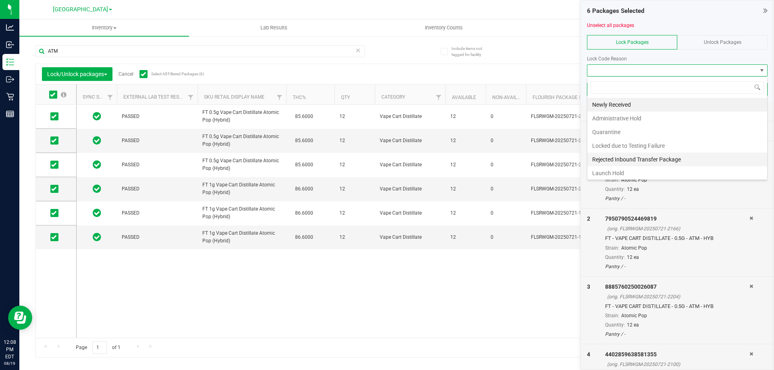
scroll to position [2, 0]
click at [637, 168] on li "Launch Hold" at bounding box center [677, 172] width 180 height 14
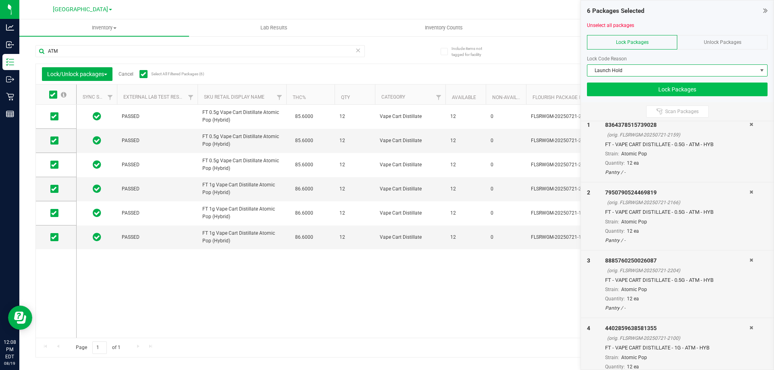
scroll to position [40, 0]
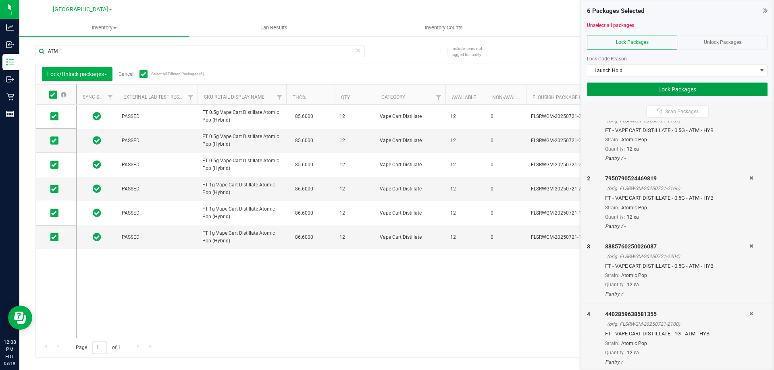
drag, startPoint x: 686, startPoint y: 87, endPoint x: 623, endPoint y: 95, distance: 64.2
click at [686, 87] on button "Lock Packages" at bounding box center [677, 90] width 181 height 14
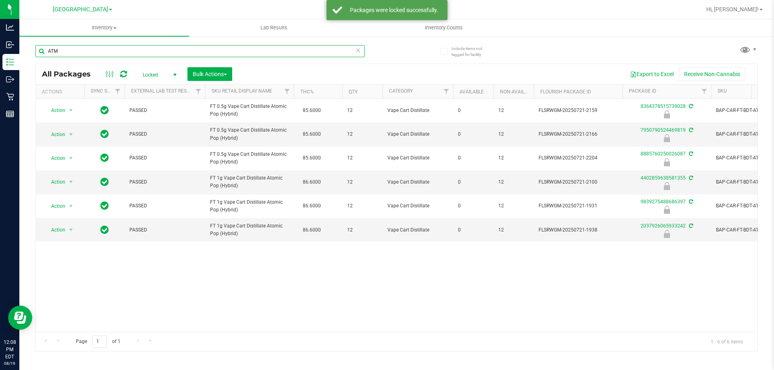
click at [182, 49] on input "ATM" at bounding box center [199, 51] width 329 height 12
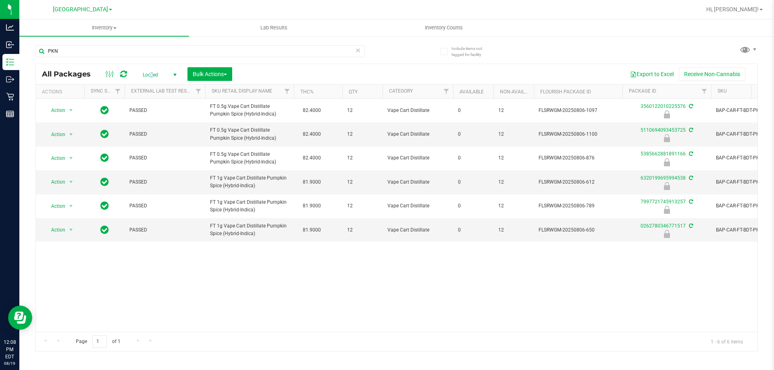
click at [152, 75] on span "Locked" at bounding box center [158, 74] width 44 height 11
click at [158, 89] on li "Active Only" at bounding box center [158, 88] width 44 height 12
click at [199, 74] on span "Bulk Actions" at bounding box center [210, 74] width 34 height 6
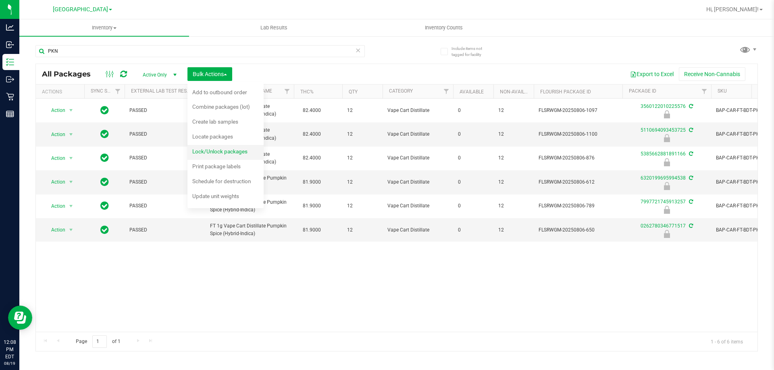
click at [228, 151] on span "Lock/Unlock packages" at bounding box center [219, 151] width 55 height 6
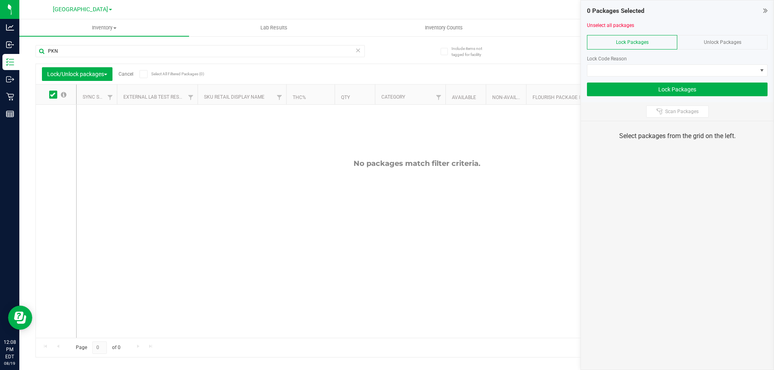
click at [726, 40] on span "Unlock Packages" at bounding box center [722, 42] width 37 height 6
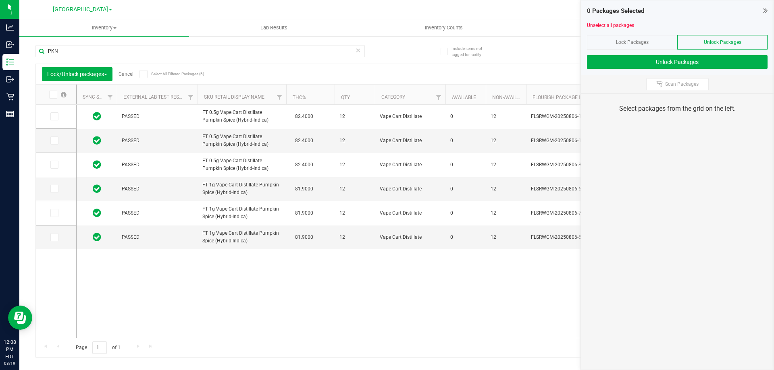
click at [144, 74] on icon at bounding box center [143, 74] width 5 height 0
click at [0, 0] on input "Select All Filtered Packages (6)" at bounding box center [0, 0] width 0 height 0
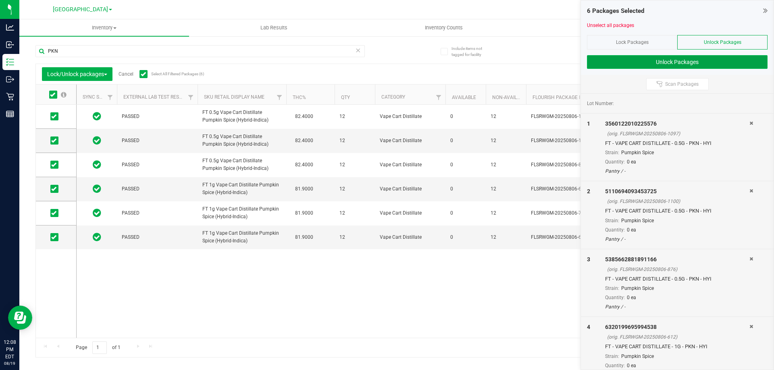
click at [632, 66] on button "Unlock Packages" at bounding box center [677, 62] width 181 height 14
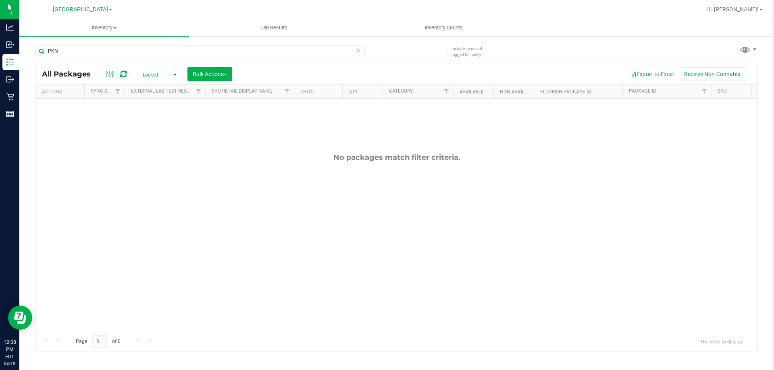
drag, startPoint x: 158, startPoint y: 73, endPoint x: 159, endPoint y: 81, distance: 8.5
click at [158, 73] on span "Locked" at bounding box center [158, 74] width 44 height 11
drag, startPoint x: 162, startPoint y: 91, endPoint x: 157, endPoint y: 91, distance: 4.8
click at [162, 90] on li "Active Only" at bounding box center [158, 88] width 44 height 12
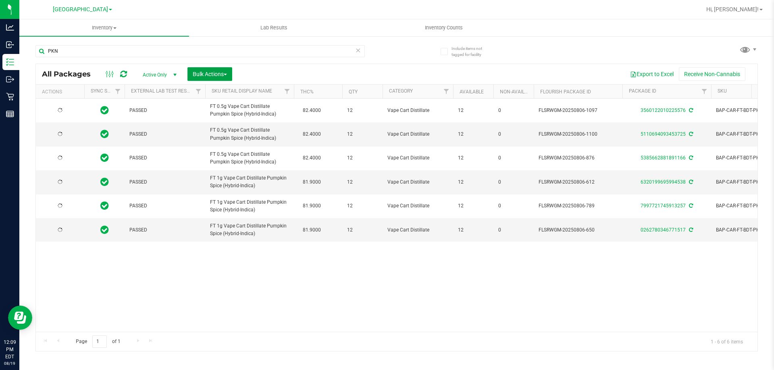
click at [219, 78] on button "Bulk Actions" at bounding box center [209, 74] width 45 height 14
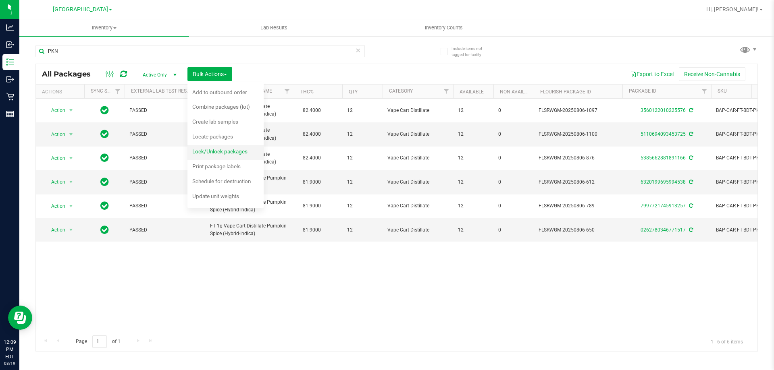
click at [231, 156] on div "Lock/Unlock packages" at bounding box center [225, 152] width 66 height 13
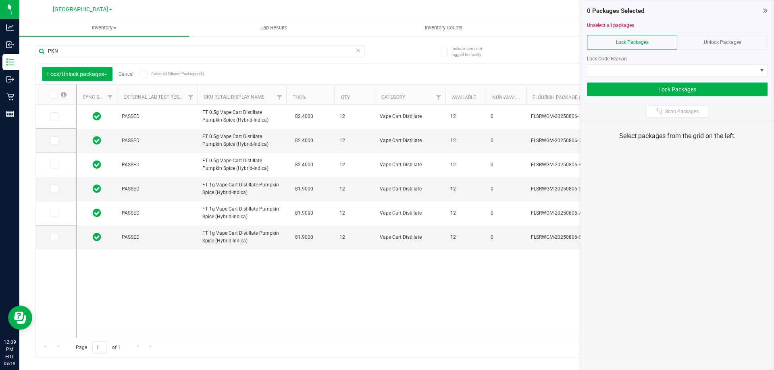
click at [149, 72] on label "Select All Filtered Packages (6)" at bounding box center [165, 74] width 52 height 8
click at [0, 0] on input "Select All Filtered Packages (6)" at bounding box center [0, 0] width 0 height 0
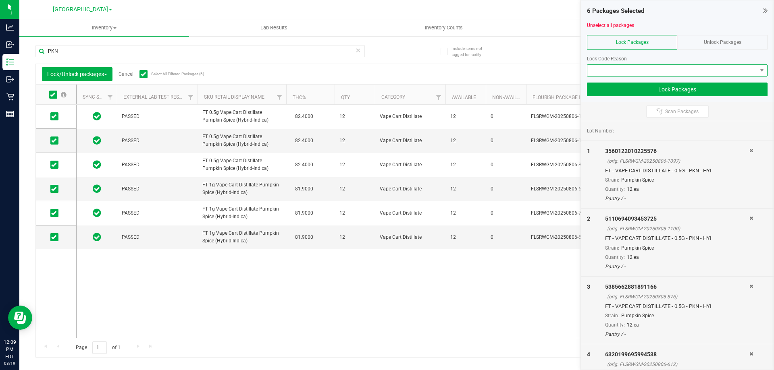
click at [625, 66] on span at bounding box center [672, 70] width 170 height 11
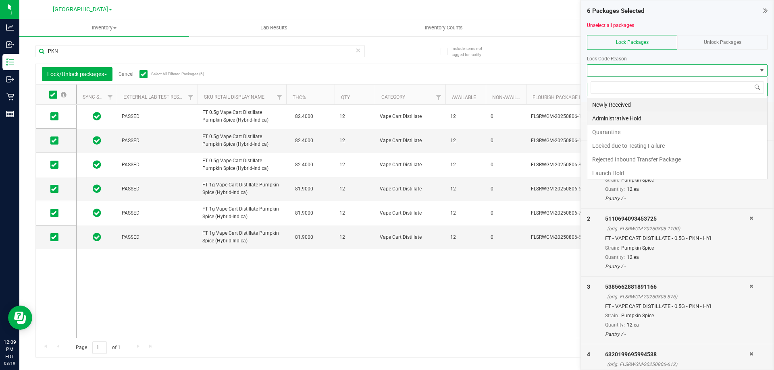
scroll to position [12, 181]
click at [626, 174] on li "Launch Hold" at bounding box center [677, 173] width 180 height 14
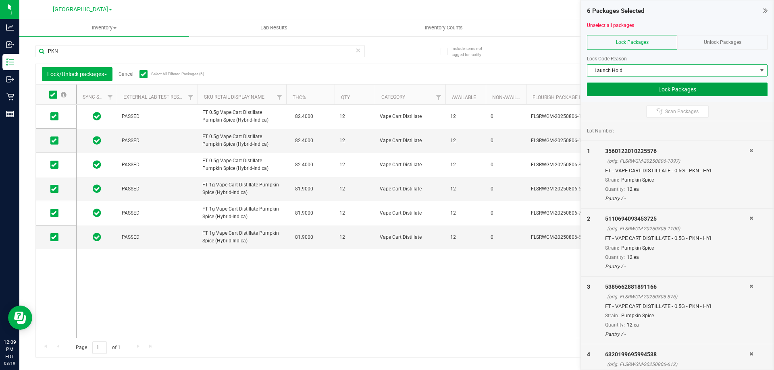
click at [652, 87] on button "Lock Packages" at bounding box center [677, 90] width 181 height 14
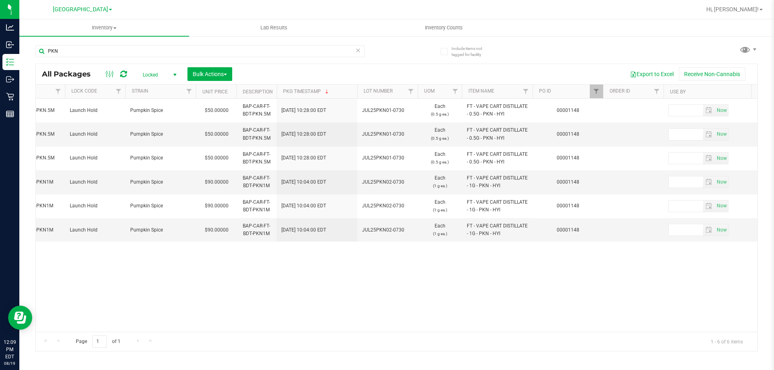
scroll to position [0, 715]
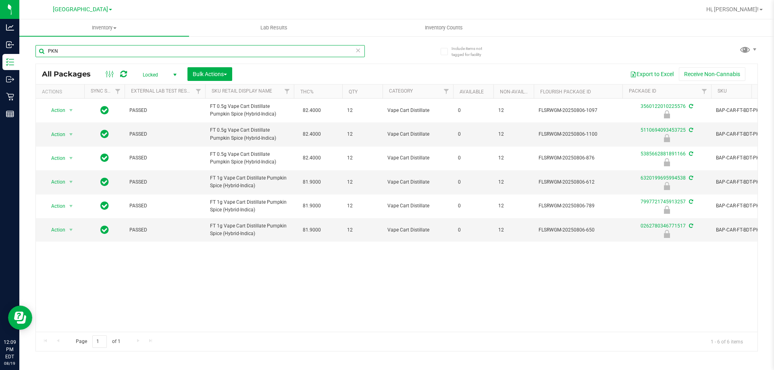
click at [99, 48] on input "PKN" at bounding box center [199, 51] width 329 height 12
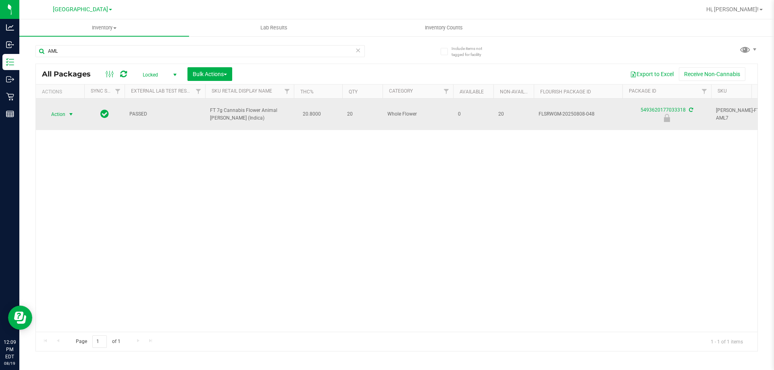
click at [64, 111] on span "Action" at bounding box center [55, 114] width 22 height 11
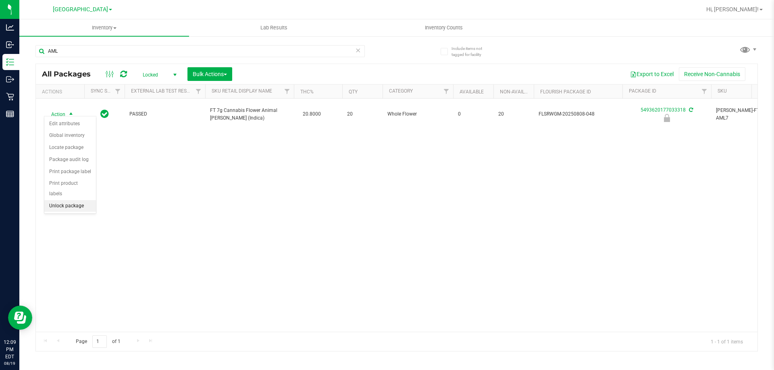
click at [77, 200] on li "Unlock package" at bounding box center [70, 206] width 52 height 12
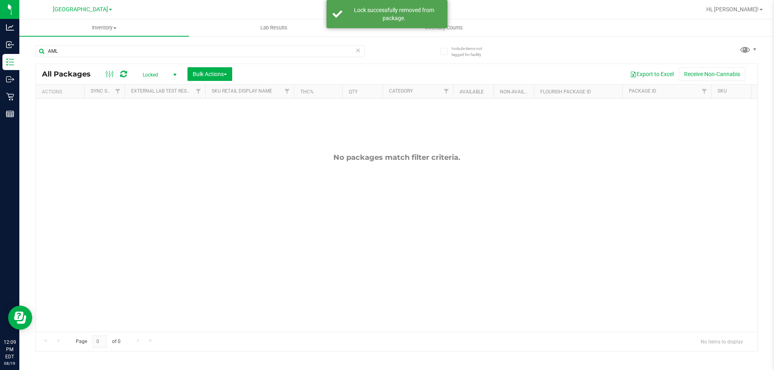
click at [158, 75] on span "Locked" at bounding box center [158, 74] width 44 height 11
click at [160, 87] on li "Active Only" at bounding box center [158, 88] width 44 height 12
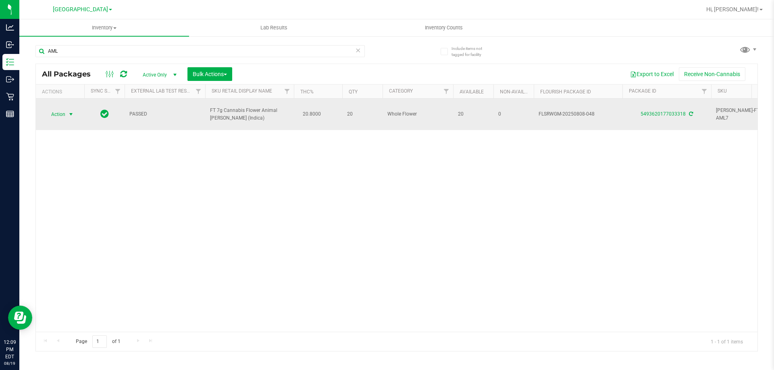
click at [71, 115] on span "select" at bounding box center [71, 114] width 10 height 11
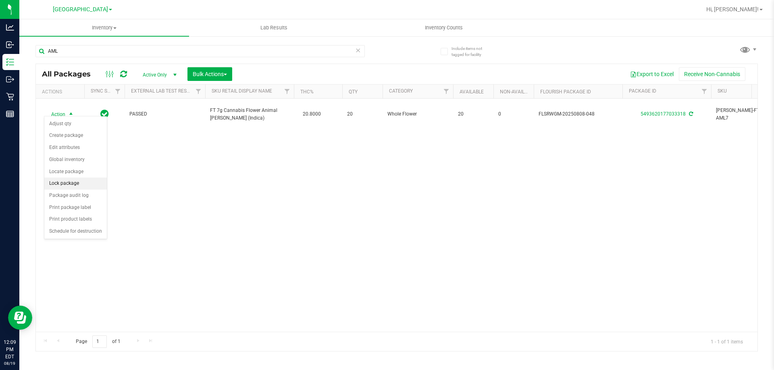
click at [76, 185] on li "Lock package" at bounding box center [75, 184] width 62 height 12
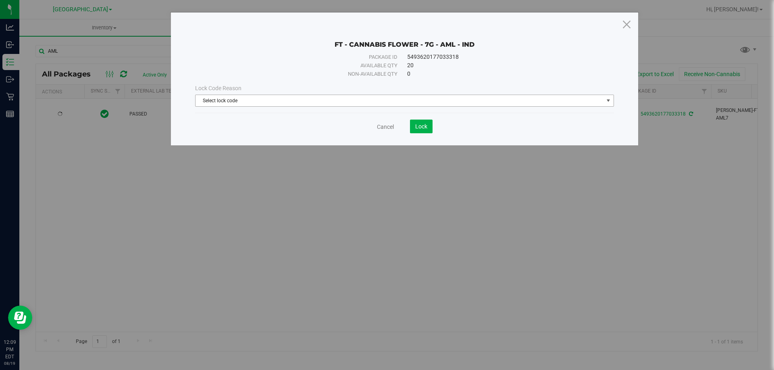
click at [320, 100] on span "Select lock code" at bounding box center [399, 100] width 408 height 11
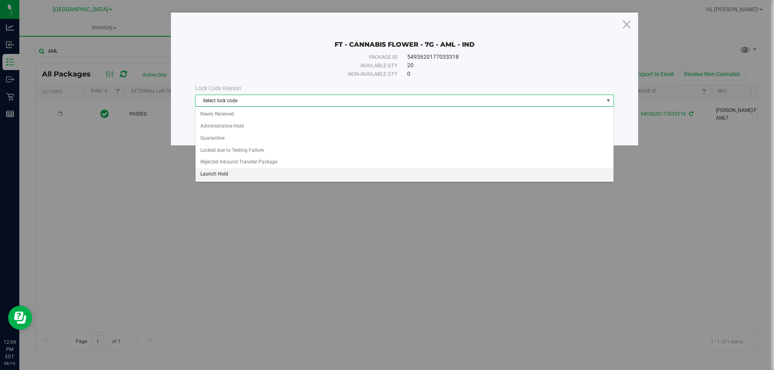
click at [268, 176] on li "Launch Hold" at bounding box center [404, 174] width 418 height 12
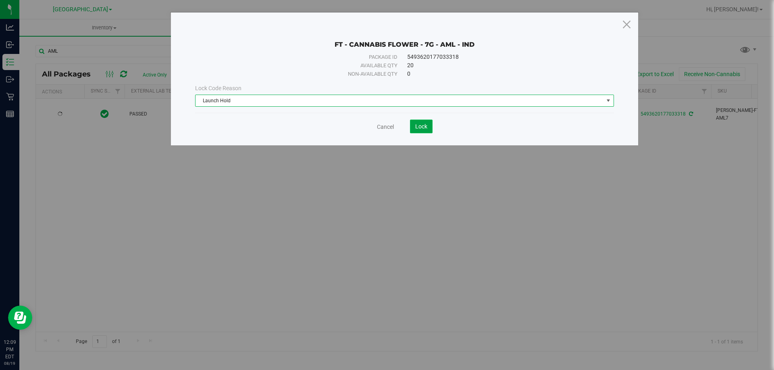
click at [419, 125] on span "Lock" at bounding box center [421, 126] width 12 height 6
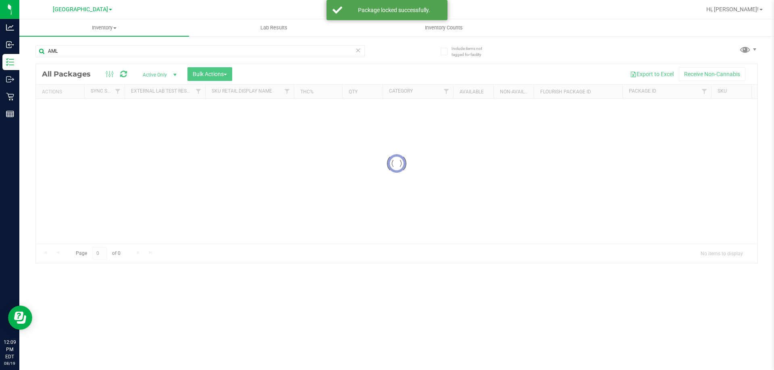
click at [163, 57] on div "AML" at bounding box center [199, 54] width 329 height 19
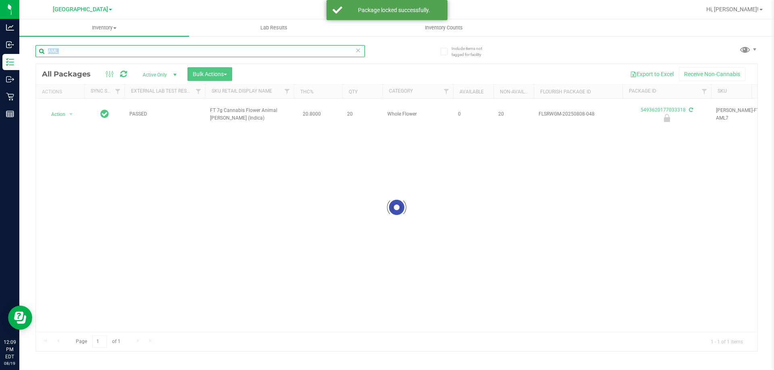
click at [161, 54] on input "AML" at bounding box center [199, 51] width 329 height 12
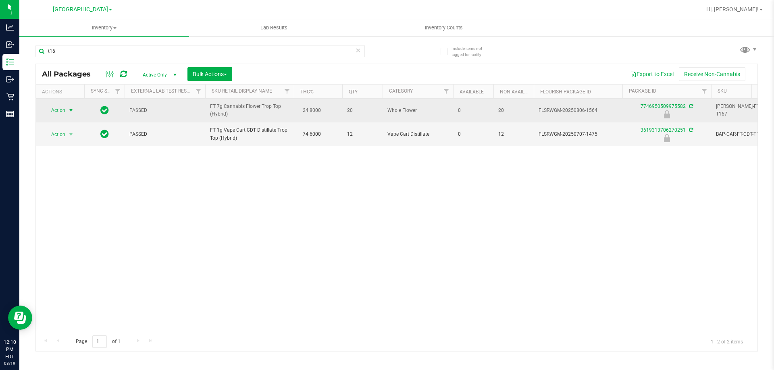
click at [68, 109] on span "select" at bounding box center [71, 110] width 6 height 6
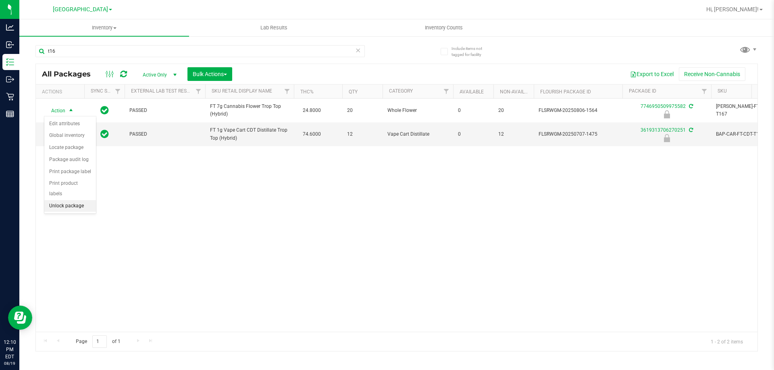
click at [83, 200] on li "Unlock package" at bounding box center [70, 206] width 52 height 12
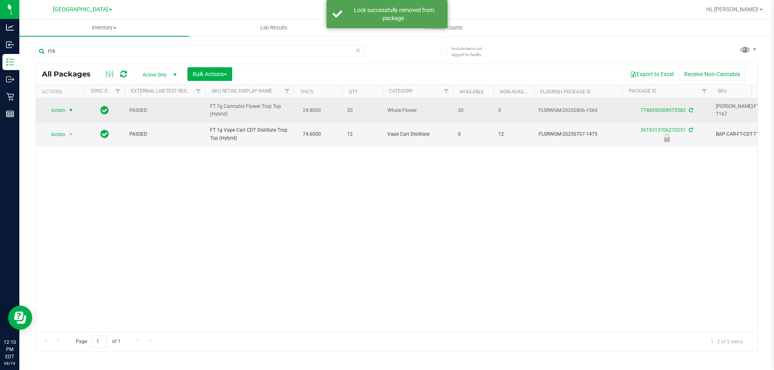
click at [66, 111] on span "select" at bounding box center [71, 110] width 10 height 11
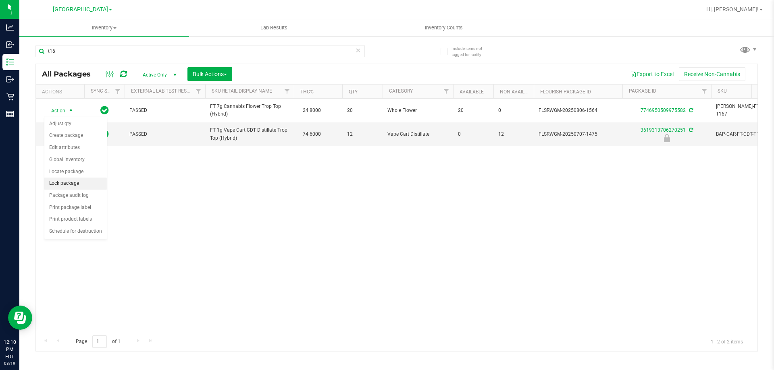
click at [73, 184] on li "Lock package" at bounding box center [75, 184] width 62 height 12
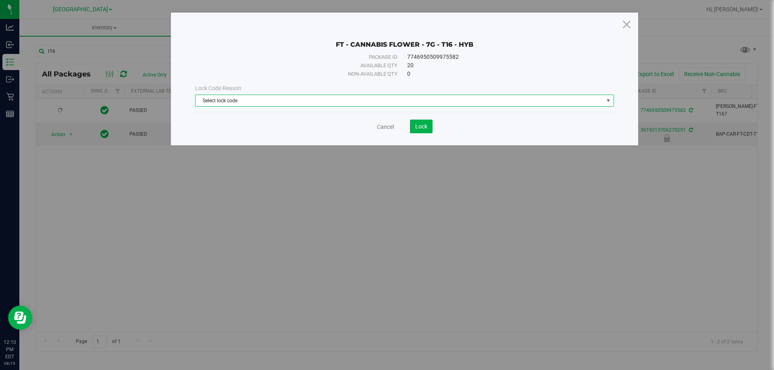
click at [371, 105] on span "Select lock code" at bounding box center [399, 100] width 408 height 11
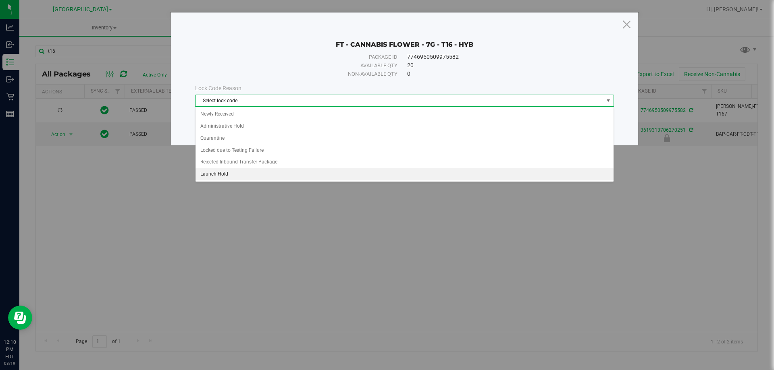
click at [266, 172] on li "Launch Hold" at bounding box center [404, 174] width 418 height 12
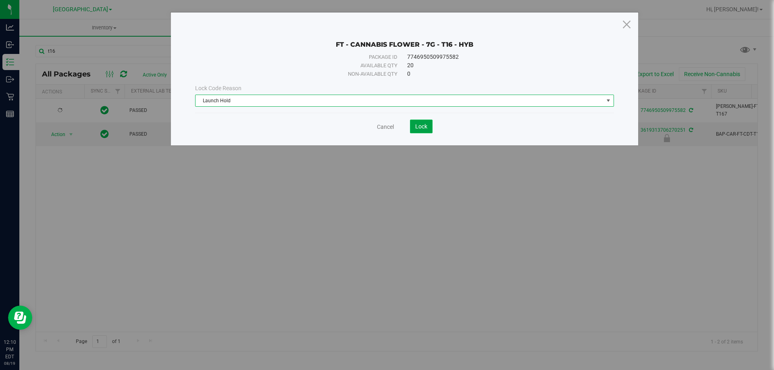
click at [422, 131] on button "Lock" at bounding box center [421, 127] width 23 height 14
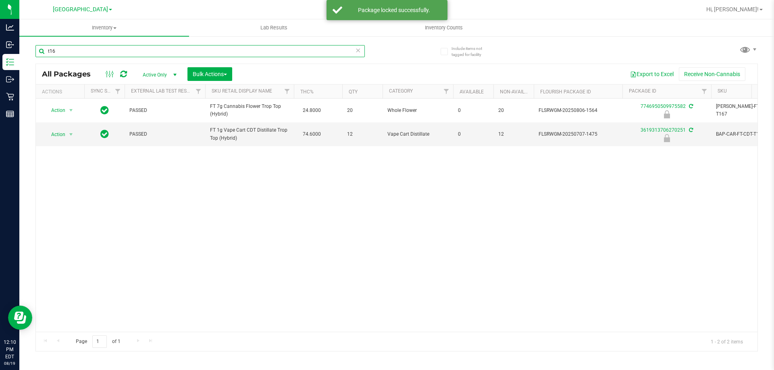
click at [359, 56] on input "t16" at bounding box center [199, 51] width 329 height 12
click at [359, 54] on icon at bounding box center [358, 50] width 6 height 10
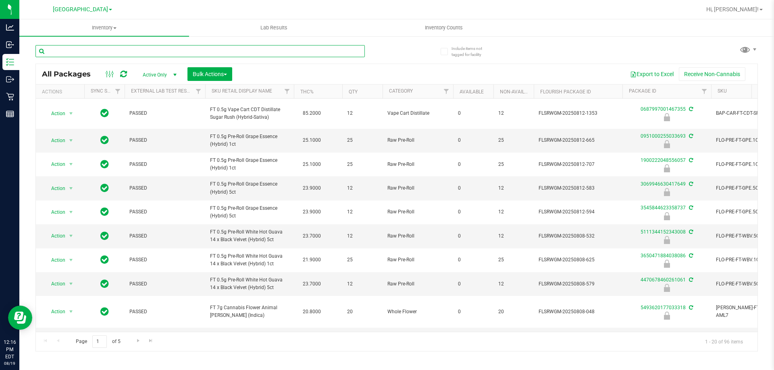
click at [182, 50] on input "text" at bounding box center [199, 51] width 329 height 12
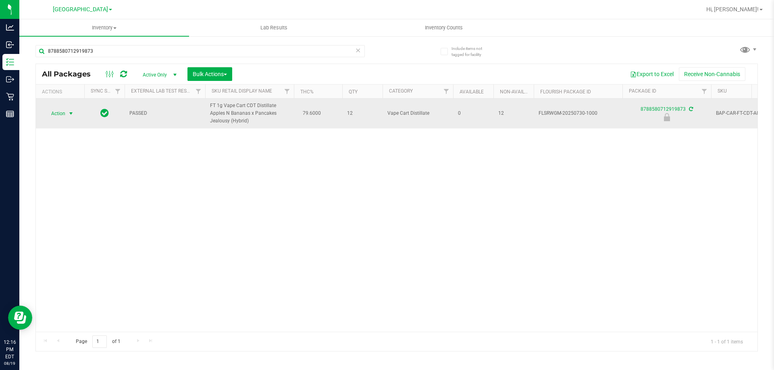
click at [63, 116] on span "Action" at bounding box center [55, 113] width 22 height 11
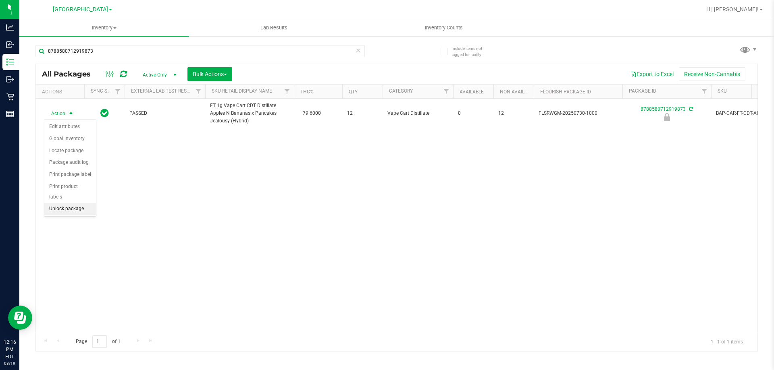
click at [82, 203] on li "Unlock package" at bounding box center [70, 209] width 52 height 12
click at [160, 44] on div "8788580712919873" at bounding box center [215, 51] width 361 height 26
drag, startPoint x: 160, startPoint y: 44, endPoint x: 160, endPoint y: 49, distance: 4.5
click at [160, 47] on div "8788580712919873" at bounding box center [215, 51] width 361 height 26
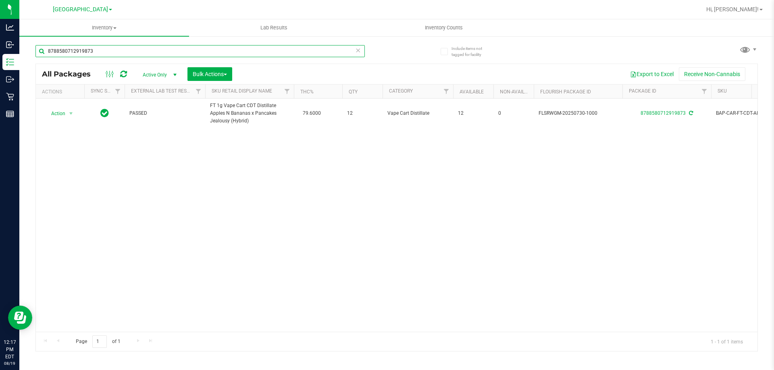
click at [160, 49] on input "8788580712919873" at bounding box center [199, 51] width 329 height 12
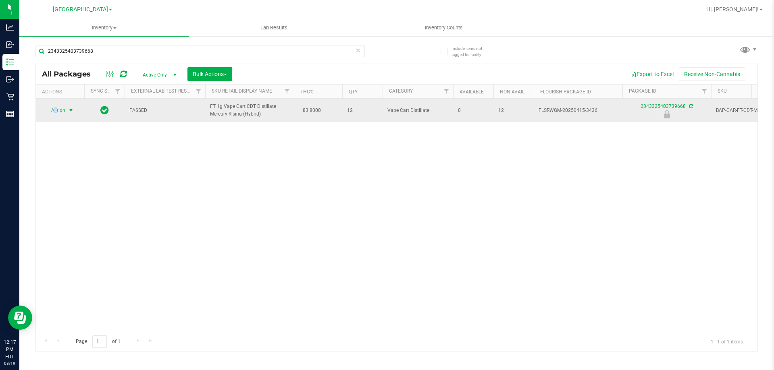
click at [56, 112] on span "Action" at bounding box center [55, 110] width 22 height 11
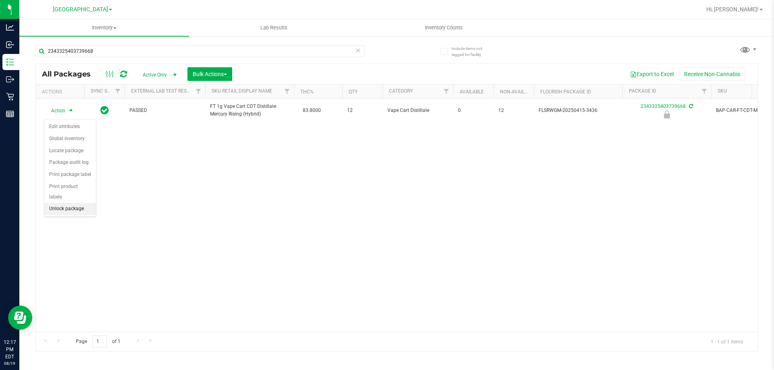
click at [85, 203] on li "Unlock package" at bounding box center [70, 209] width 52 height 12
click at [168, 44] on div "2343325403739668" at bounding box center [215, 51] width 361 height 26
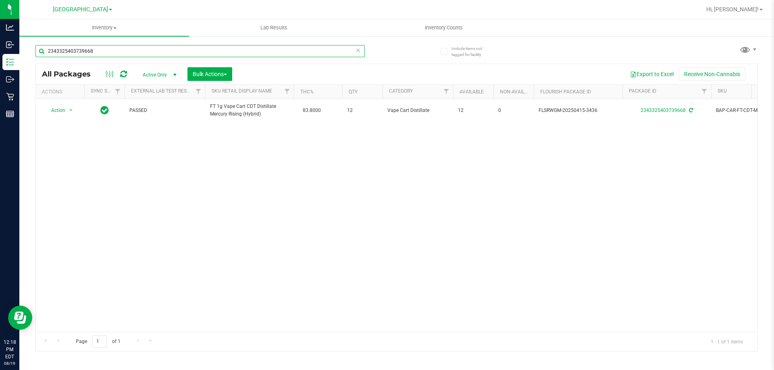
click at [168, 48] on input "2343325403739668" at bounding box center [199, 51] width 329 height 12
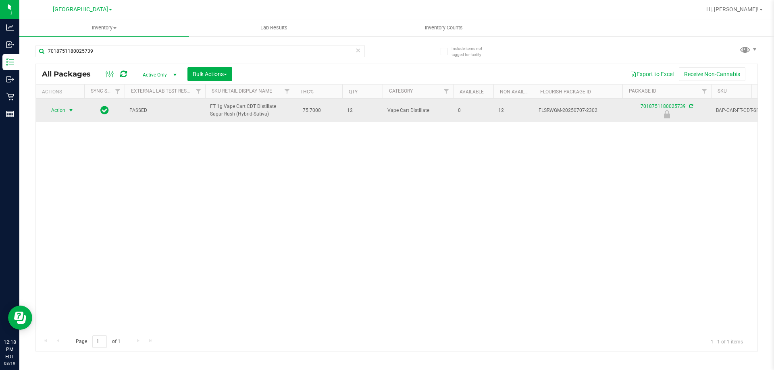
click at [65, 112] on span "Action" at bounding box center [55, 110] width 22 height 11
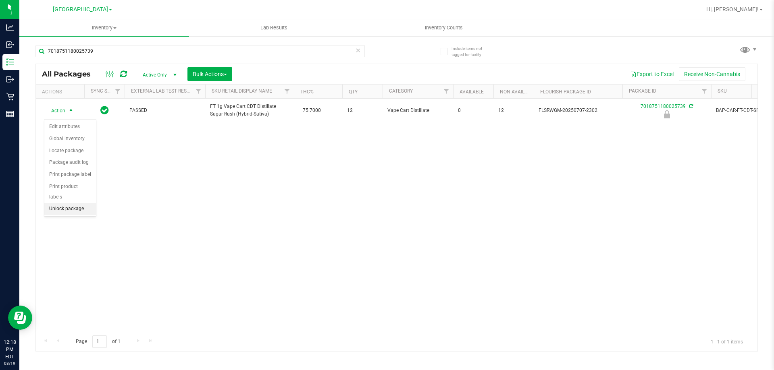
click at [67, 203] on li "Unlock package" at bounding box center [70, 209] width 52 height 12
drag, startPoint x: 67, startPoint y: 203, endPoint x: 106, endPoint y: 176, distance: 47.4
click at [72, 201] on div "Action Action Adjust qty Create package Edit attributes Global inventory Locate…" at bounding box center [396, 215] width 721 height 233
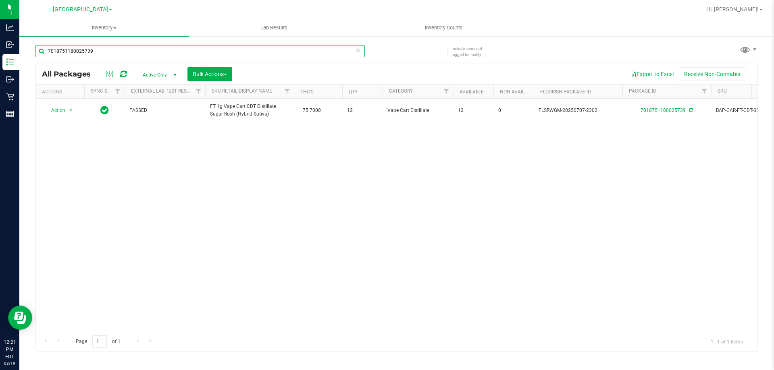
click at [242, 55] on input "7018751180025739" at bounding box center [199, 51] width 329 height 12
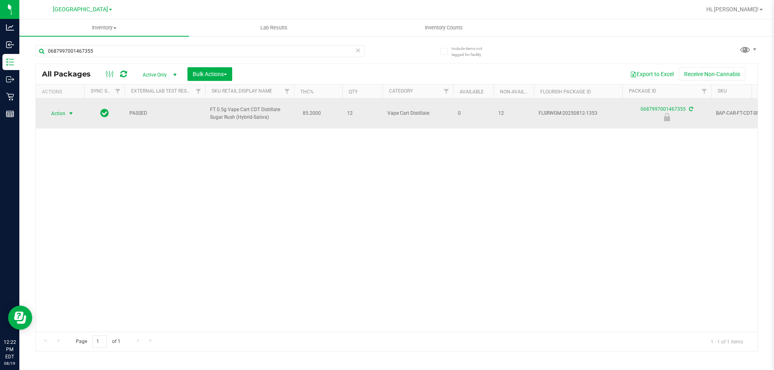
click at [64, 116] on span "Action" at bounding box center [55, 113] width 22 height 11
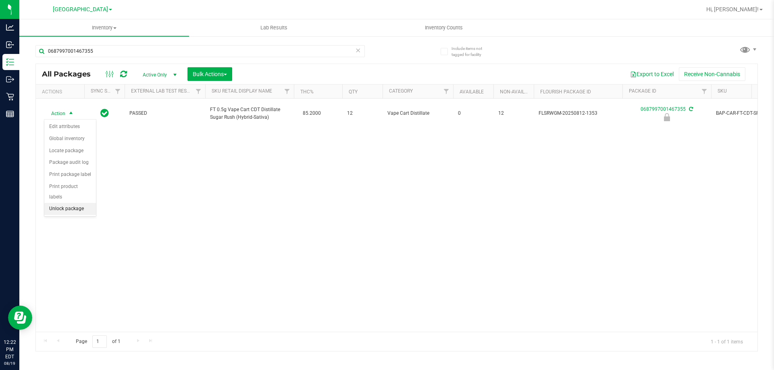
click at [76, 203] on li "Unlock package" at bounding box center [70, 209] width 52 height 12
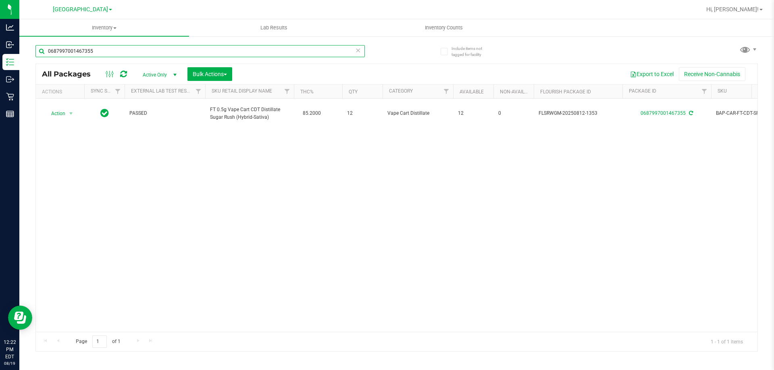
click at [118, 53] on input "0687997001467355" at bounding box center [199, 51] width 329 height 12
click at [118, 54] on input "0687997001467355" at bounding box center [199, 51] width 329 height 12
click at [115, 51] on input "0687997001467355" at bounding box center [199, 51] width 329 height 12
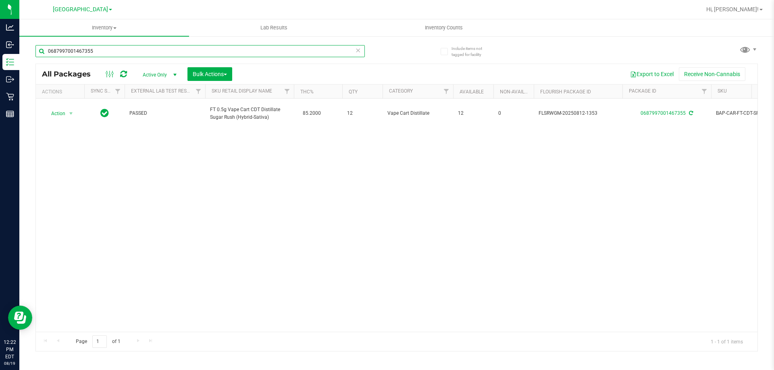
click at [115, 52] on input "0687997001467355" at bounding box center [199, 51] width 329 height 12
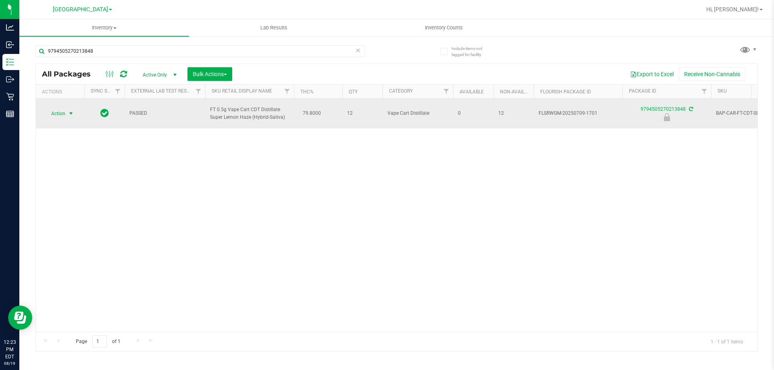
click at [62, 113] on span "Action" at bounding box center [55, 113] width 22 height 11
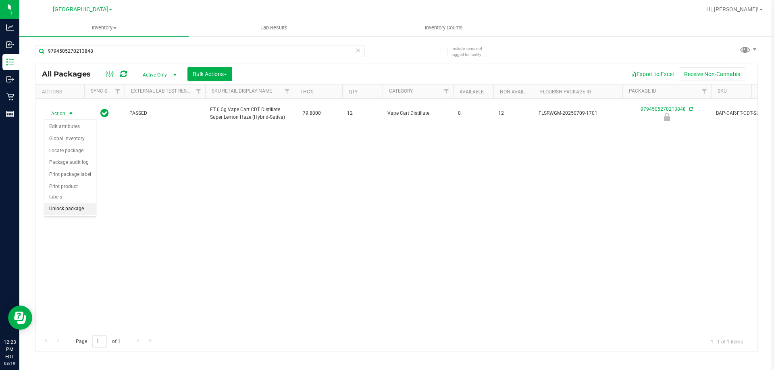
click at [75, 203] on li "Unlock package" at bounding box center [70, 209] width 52 height 12
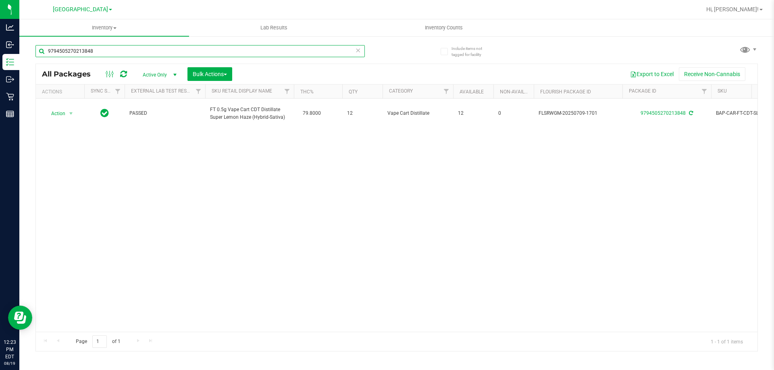
click at [106, 48] on input "9794505270213848" at bounding box center [199, 51] width 329 height 12
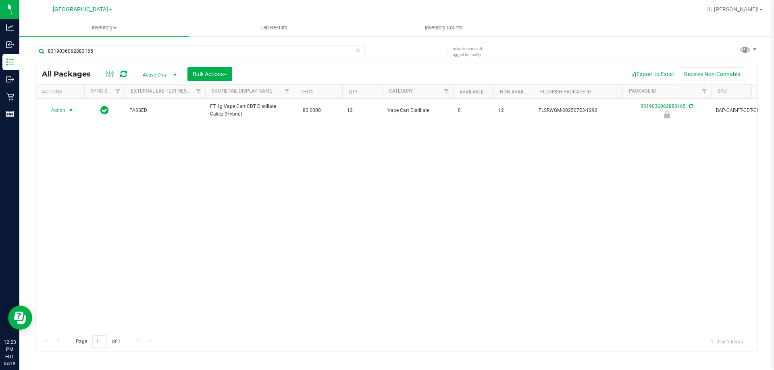
click at [59, 113] on span "Action" at bounding box center [55, 110] width 22 height 11
click at [60, 203] on li "Unlock package" at bounding box center [70, 209] width 52 height 12
click at [102, 44] on div "8319036062883165" at bounding box center [215, 51] width 361 height 26
click at [103, 45] on input "8319036062883165" at bounding box center [199, 51] width 329 height 12
click at [103, 46] on input "8319036062883165" at bounding box center [199, 51] width 329 height 12
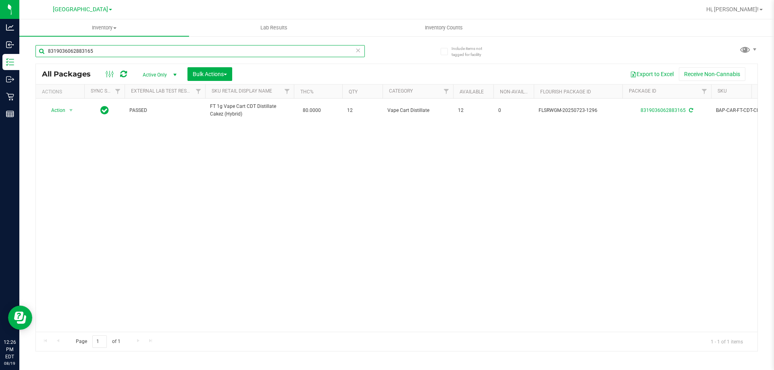
click at [103, 48] on input "8319036062883165" at bounding box center [199, 51] width 329 height 12
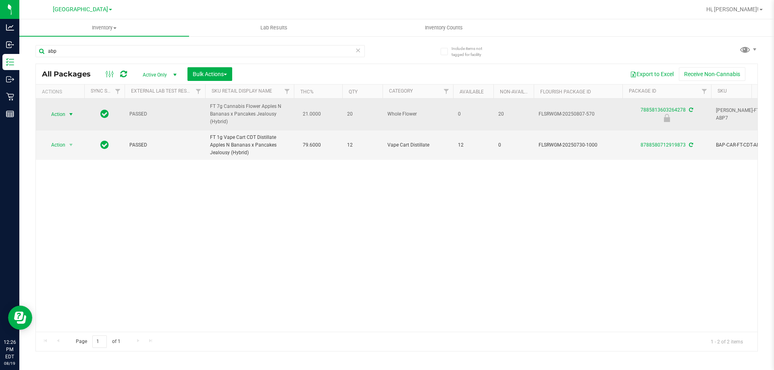
click at [60, 109] on span "Action" at bounding box center [55, 114] width 22 height 11
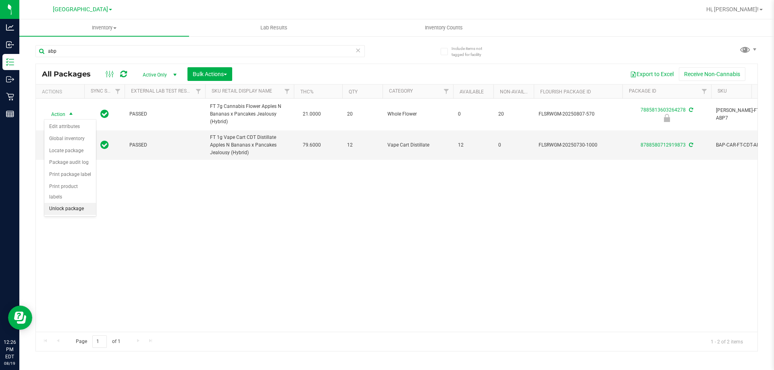
click at [74, 203] on li "Unlock package" at bounding box center [70, 209] width 52 height 12
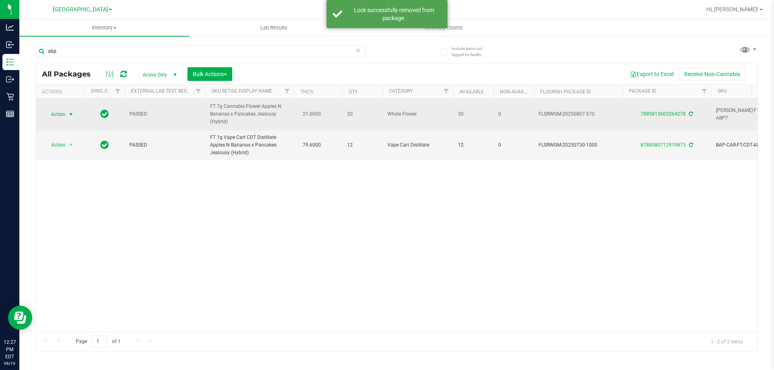
click at [63, 115] on span "Action" at bounding box center [55, 114] width 22 height 11
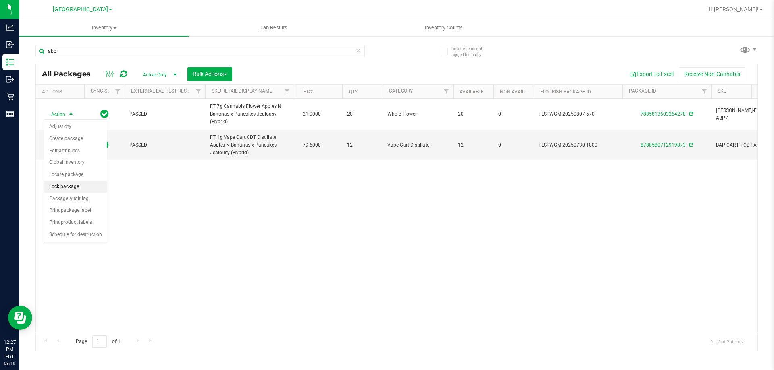
click at [73, 185] on li "Lock package" at bounding box center [75, 187] width 62 height 12
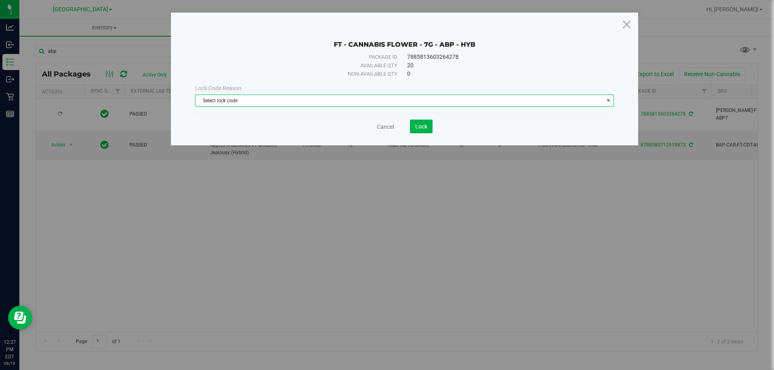
click at [349, 105] on span "Select lock code" at bounding box center [399, 100] width 408 height 11
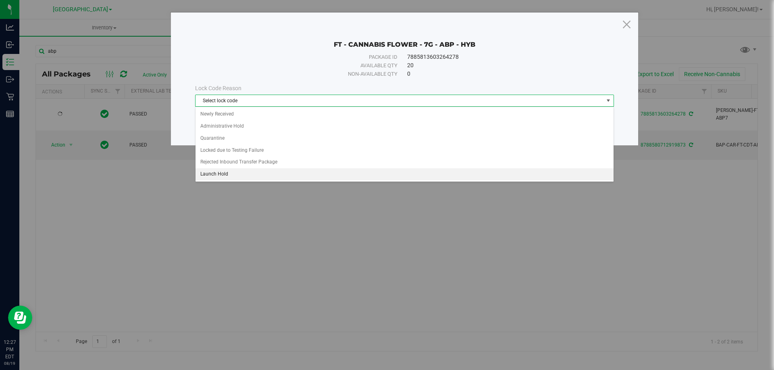
click at [259, 175] on li "Launch Hold" at bounding box center [404, 174] width 418 height 12
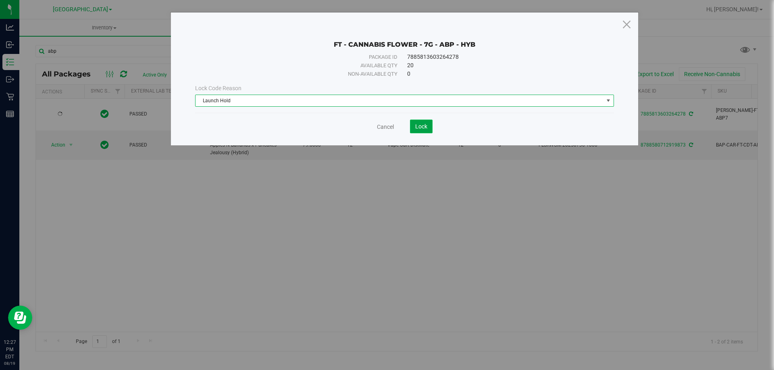
click at [420, 125] on span "Lock" at bounding box center [421, 126] width 12 height 6
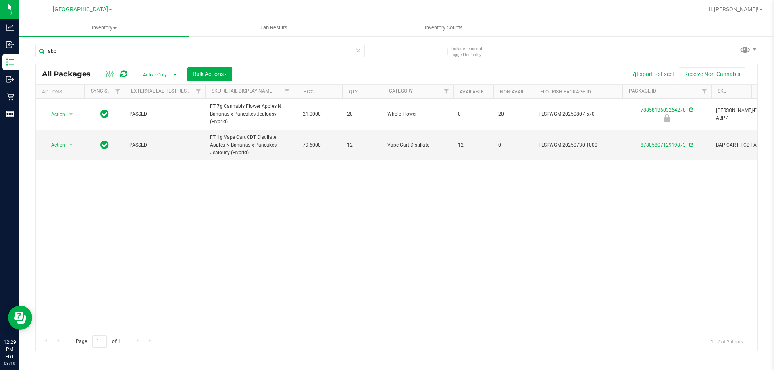
drag, startPoint x: 429, startPoint y: 179, endPoint x: 319, endPoint y: 57, distance: 164.1
click at [319, 57] on div "abp" at bounding box center [199, 54] width 329 height 19
click at [319, 56] on input "abp" at bounding box center [199, 51] width 329 height 12
click at [318, 56] on input "abp" at bounding box center [199, 51] width 329 height 12
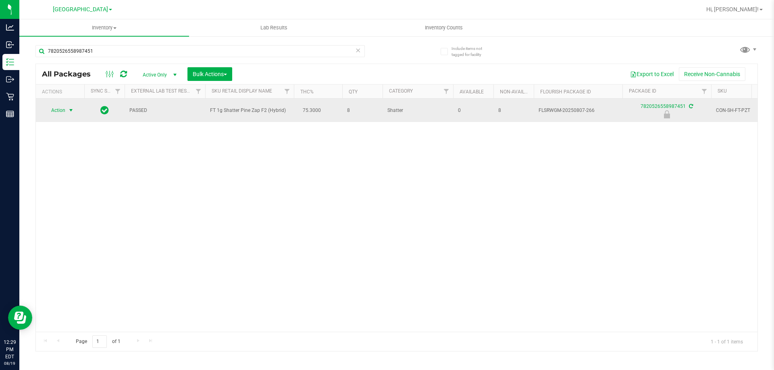
click at [64, 113] on span "Action" at bounding box center [55, 110] width 22 height 11
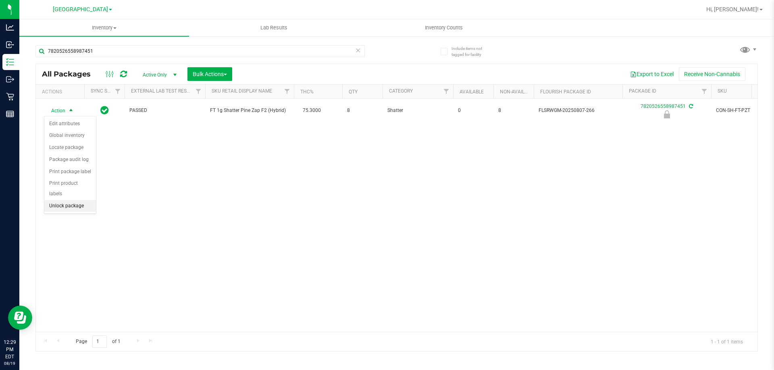
click at [66, 200] on li "Unlock package" at bounding box center [70, 206] width 52 height 12
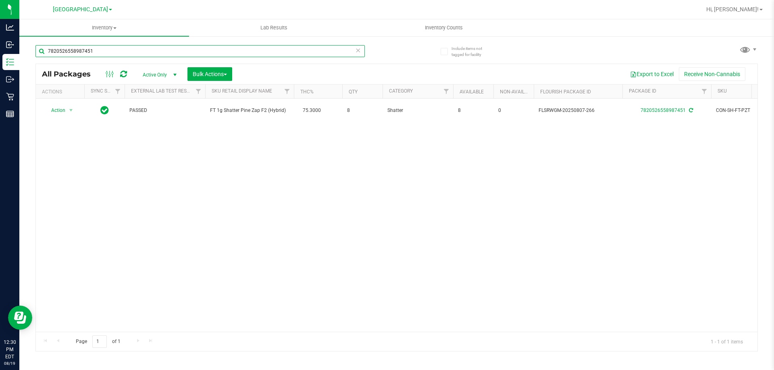
click at [194, 51] on input "7820526558987451" at bounding box center [199, 51] width 329 height 12
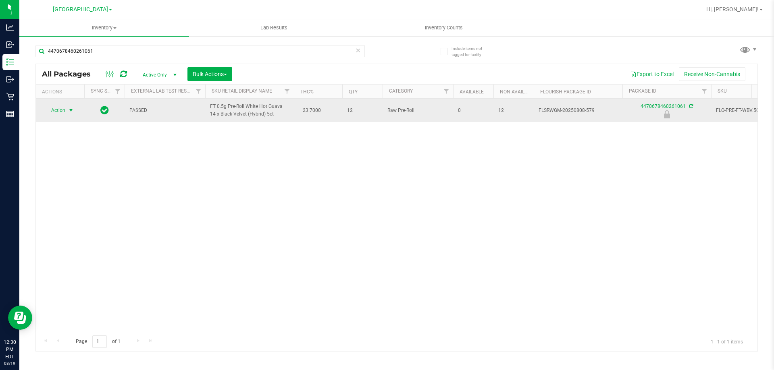
click at [56, 108] on span "Action" at bounding box center [55, 110] width 22 height 11
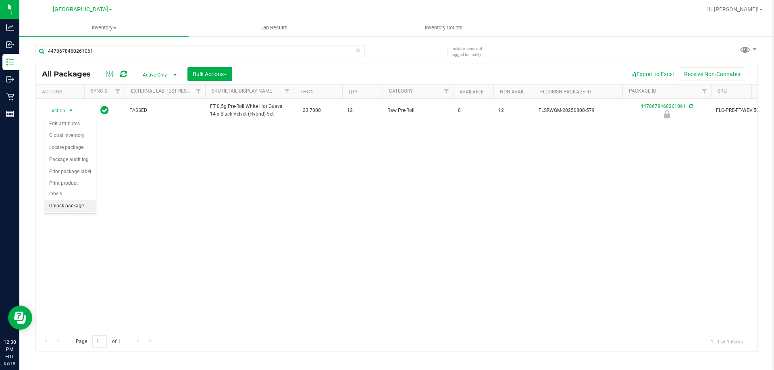
click at [81, 200] on li "Unlock package" at bounding box center [70, 206] width 52 height 12
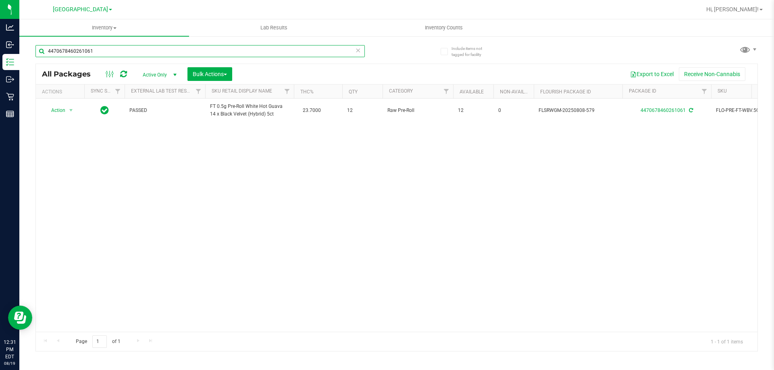
click at [161, 46] on input "4470678460261061" at bounding box center [199, 51] width 329 height 12
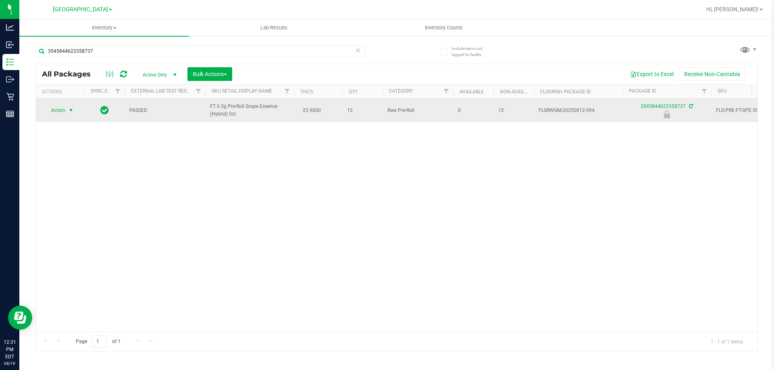
click at [61, 108] on span "Action" at bounding box center [55, 110] width 22 height 11
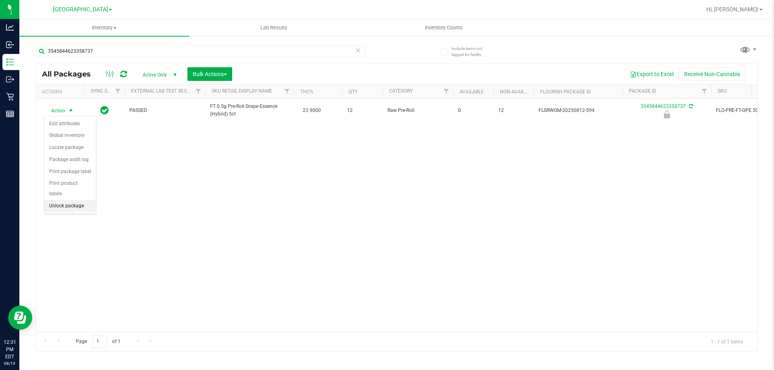
click at [80, 200] on li "Unlock package" at bounding box center [70, 206] width 52 height 12
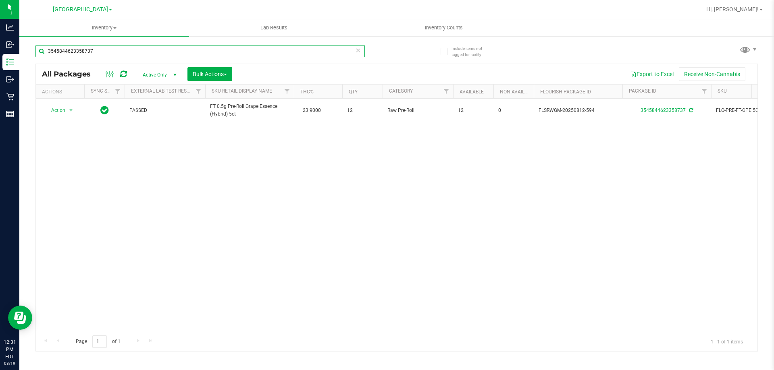
click at [123, 56] on input "3545844623358737" at bounding box center [199, 51] width 329 height 12
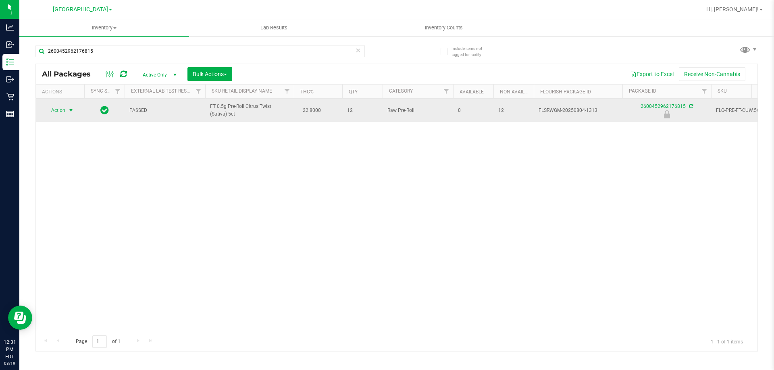
click at [69, 108] on span "select" at bounding box center [71, 110] width 6 height 6
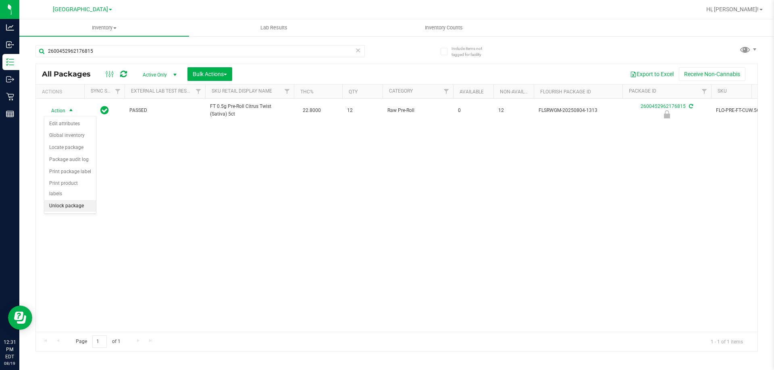
click at [76, 200] on li "Unlock package" at bounding box center [70, 206] width 52 height 12
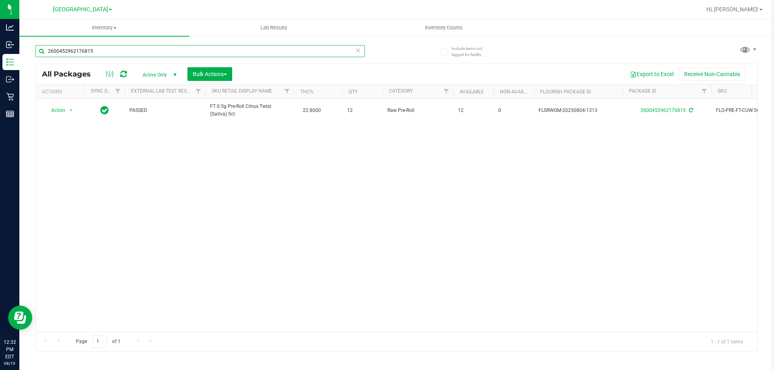
click at [126, 52] on input "2600452962176815" at bounding box center [199, 51] width 329 height 12
click at [125, 51] on input "2600452962176815" at bounding box center [199, 51] width 329 height 12
click at [125, 49] on input "2600452962176815" at bounding box center [199, 51] width 329 height 12
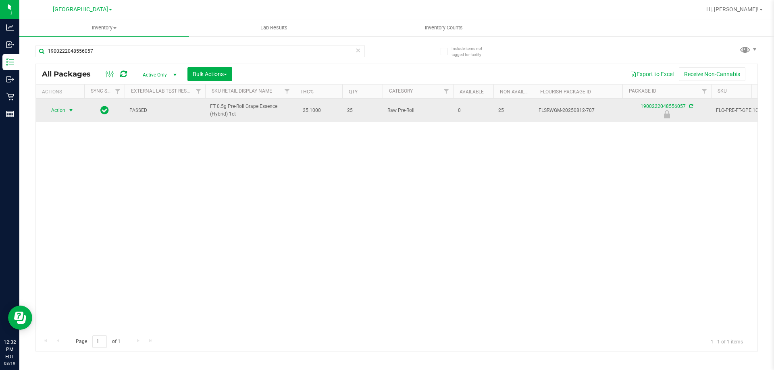
click at [65, 111] on span "Action" at bounding box center [55, 110] width 22 height 11
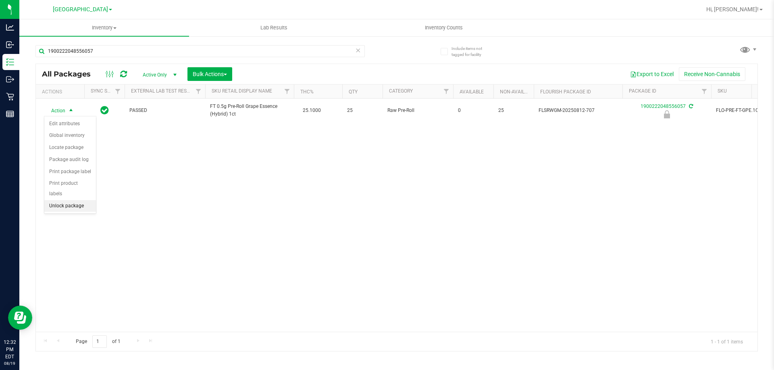
click at [73, 200] on li "Unlock package" at bounding box center [70, 206] width 52 height 12
click at [156, 43] on div "1900222048556057" at bounding box center [215, 51] width 361 height 26
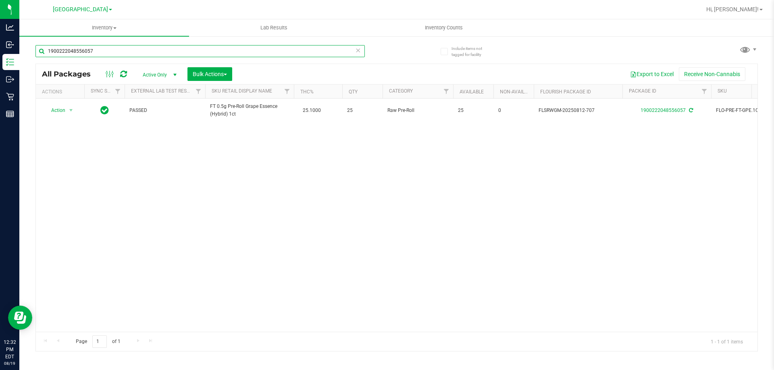
click at [155, 49] on input "1900222048556057" at bounding box center [199, 51] width 329 height 12
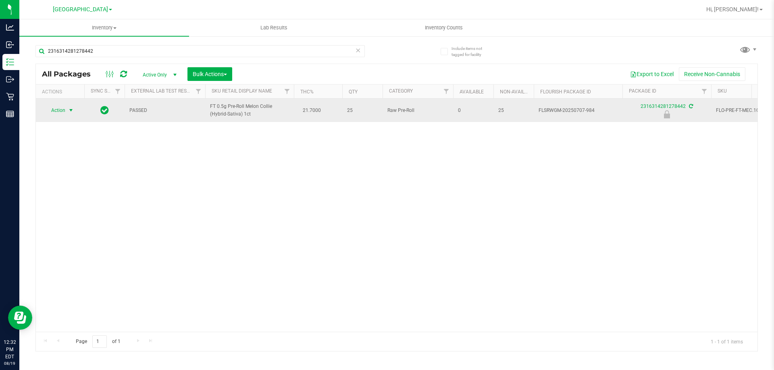
click at [58, 108] on span "Action" at bounding box center [55, 110] width 22 height 11
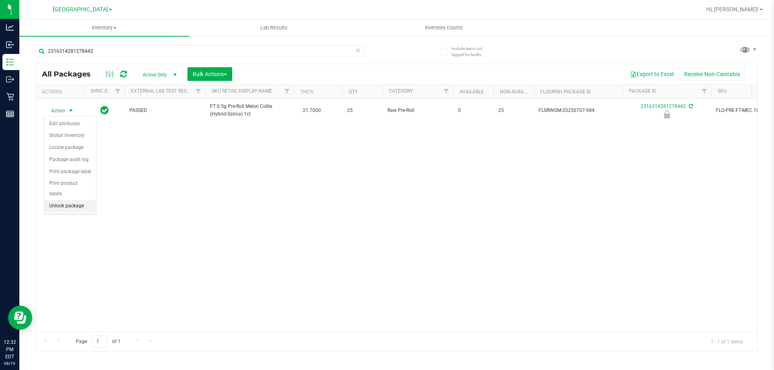
click at [74, 200] on li "Unlock package" at bounding box center [70, 206] width 52 height 12
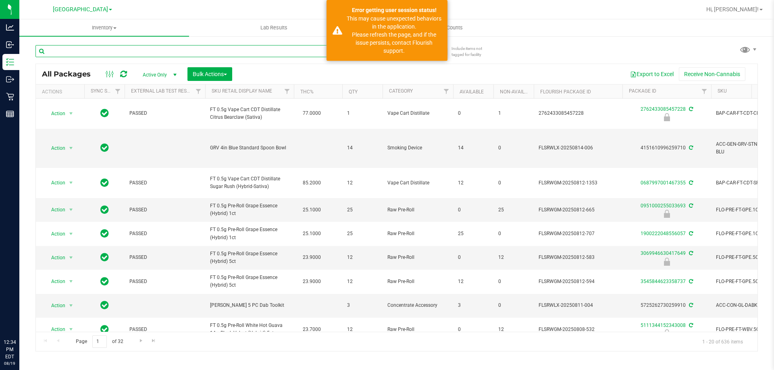
click at [182, 55] on input "text" at bounding box center [199, 51] width 329 height 12
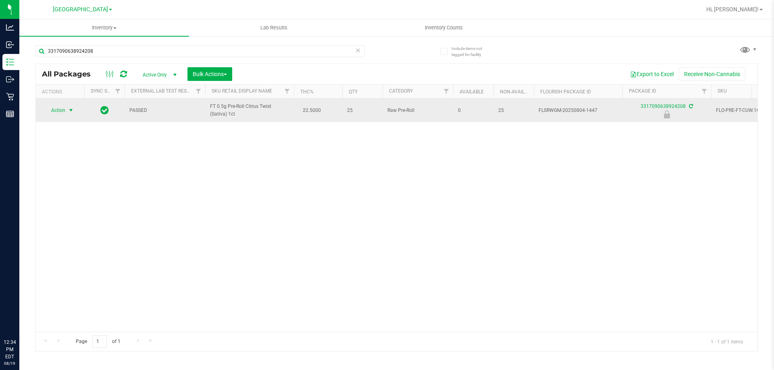
click at [61, 107] on span "Action" at bounding box center [55, 110] width 22 height 11
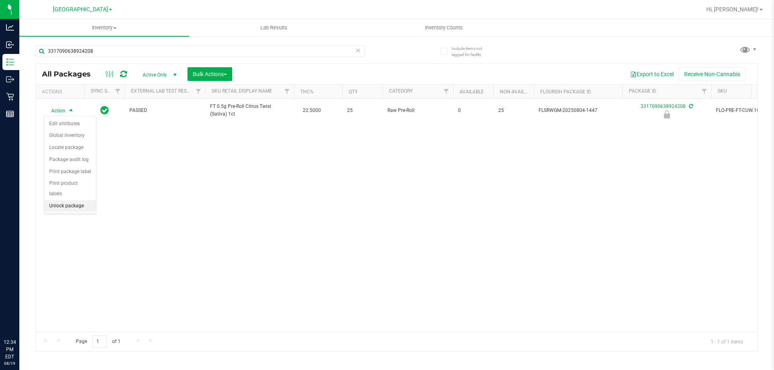
click at [86, 200] on li "Unlock package" at bounding box center [70, 206] width 52 height 12
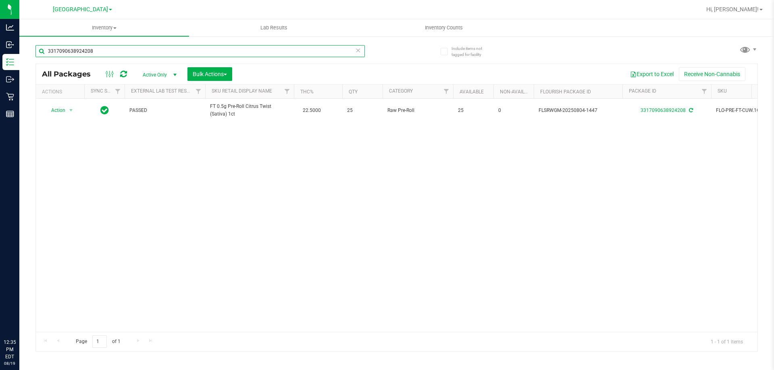
click at [95, 52] on input "3317090638924208" at bounding box center [199, 51] width 329 height 12
click at [95, 53] on input "3317090638924208" at bounding box center [199, 51] width 329 height 12
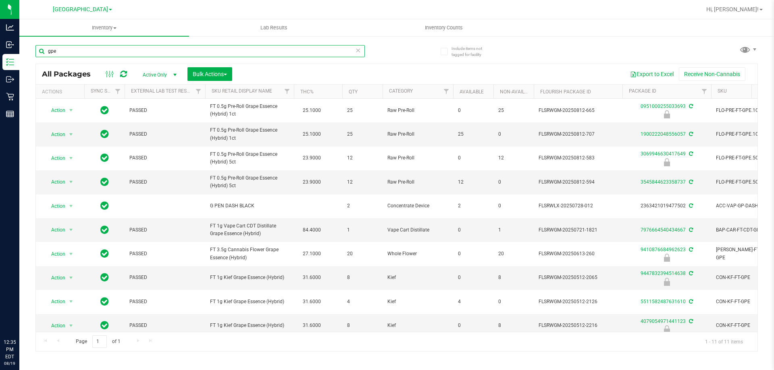
click at [270, 55] on input "gpe" at bounding box center [199, 51] width 329 height 12
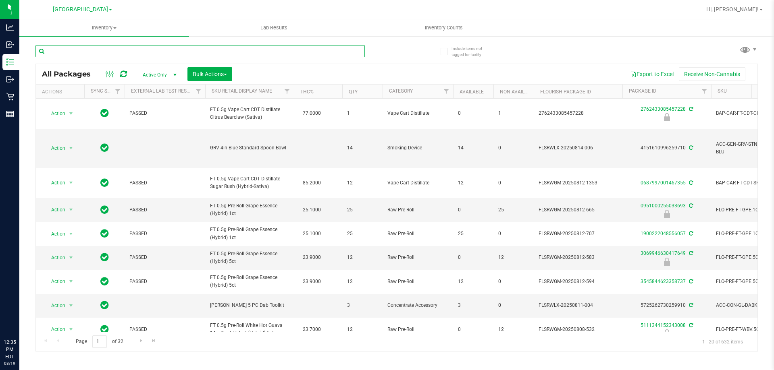
click at [271, 54] on input "text" at bounding box center [199, 51] width 329 height 12
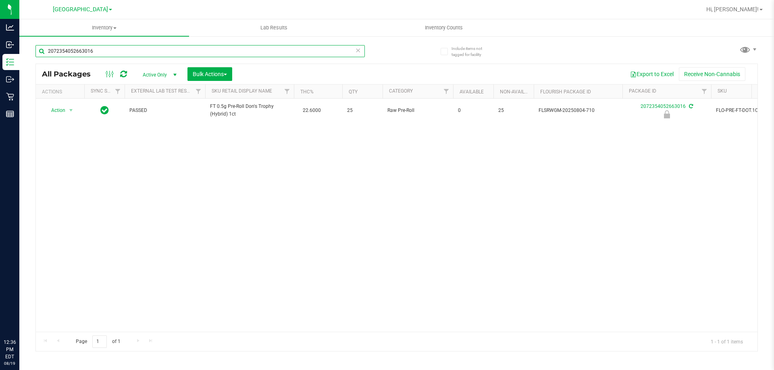
click at [108, 54] on input "2072354052663016" at bounding box center [199, 51] width 329 height 12
click at [111, 52] on input "9385988708459557" at bounding box center [199, 51] width 329 height 12
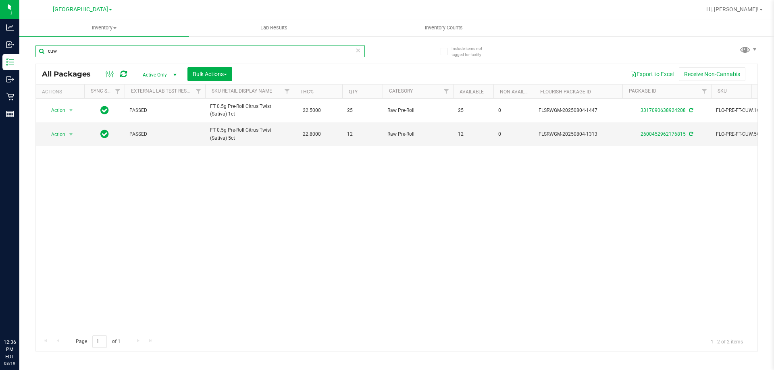
click at [127, 54] on input "cuw" at bounding box center [199, 51] width 329 height 12
click at [214, 53] on input "DOT" at bounding box center [199, 51] width 329 height 12
click at [214, 52] on input "DOT" at bounding box center [199, 51] width 329 height 12
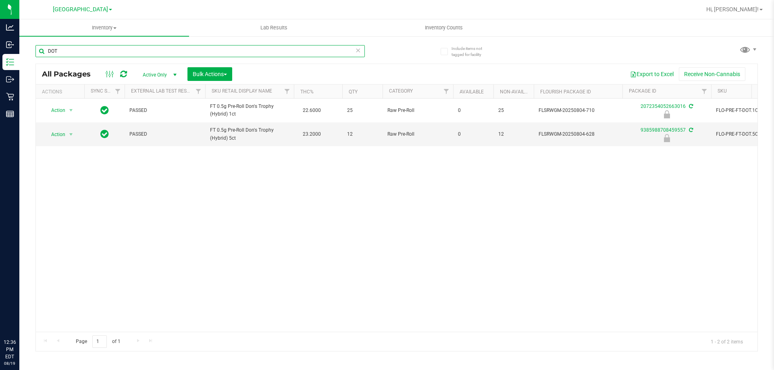
click at [214, 52] on input "DOT" at bounding box center [199, 51] width 329 height 12
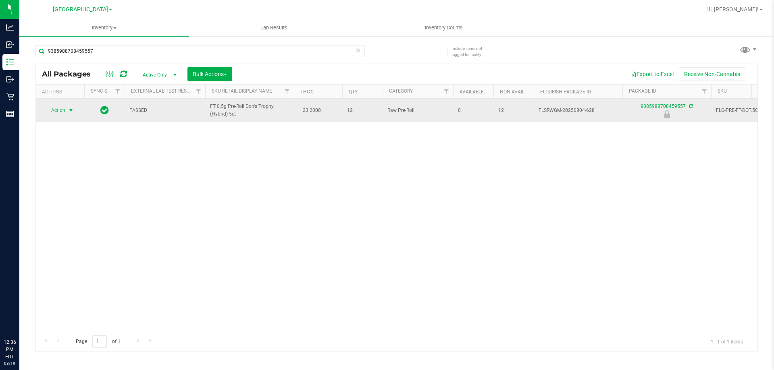
click at [59, 113] on span "Action" at bounding box center [55, 110] width 22 height 11
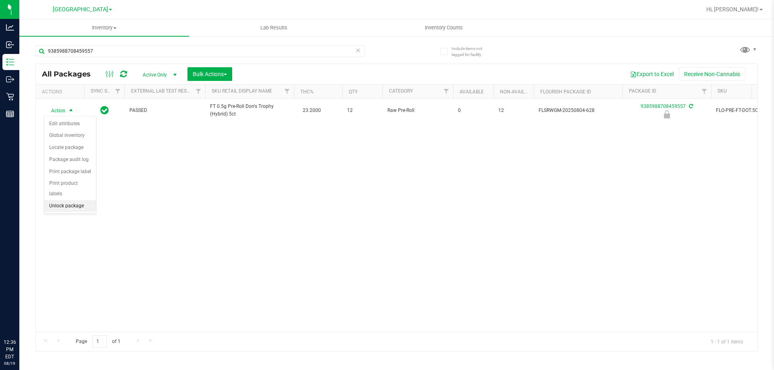
click at [78, 200] on li "Unlock package" at bounding box center [70, 206] width 52 height 12
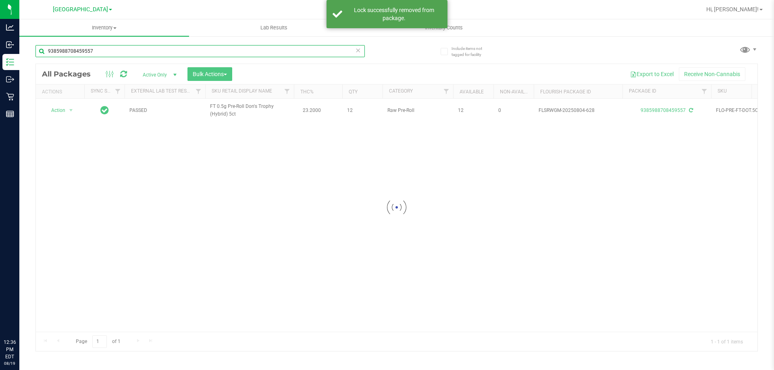
click at [170, 53] on input "9385988708459557" at bounding box center [199, 51] width 329 height 12
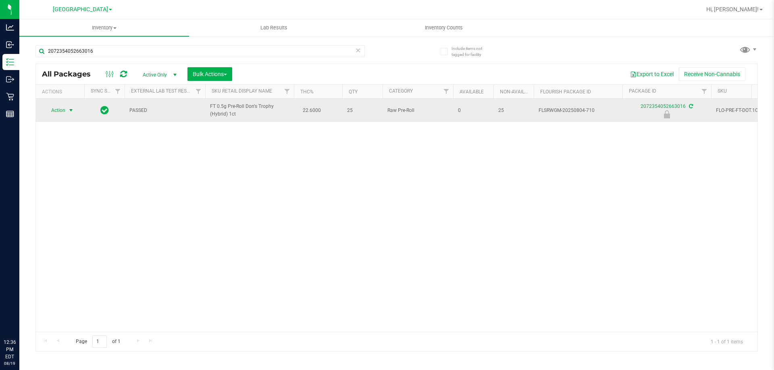
click at [64, 110] on span "Action" at bounding box center [55, 110] width 22 height 11
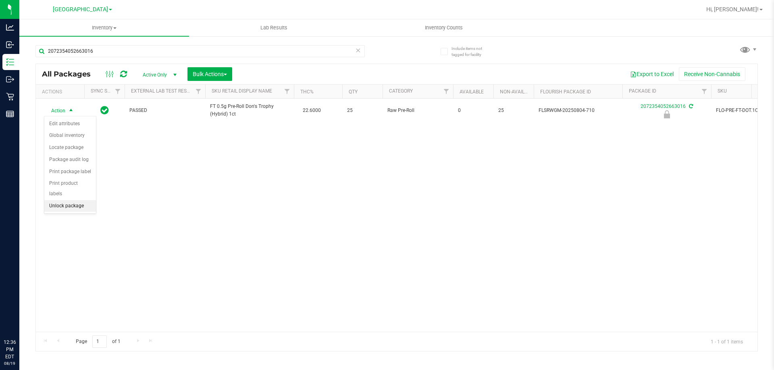
drag, startPoint x: 73, startPoint y: 197, endPoint x: 70, endPoint y: 199, distance: 4.4
click at [72, 200] on li "Unlock package" at bounding box center [70, 206] width 52 height 12
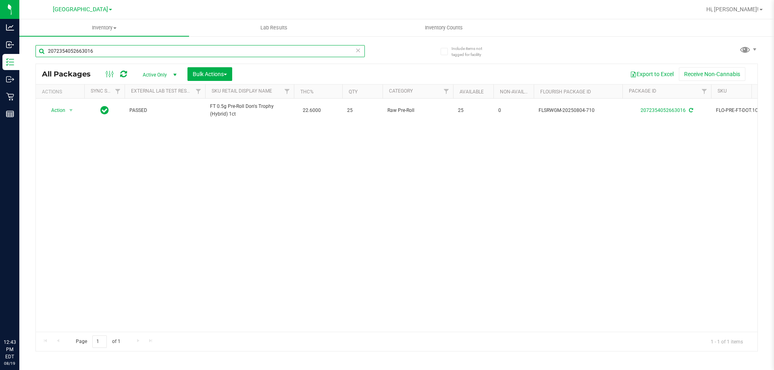
click at [130, 50] on input "2072354052663016" at bounding box center [199, 51] width 329 height 12
click at [129, 49] on input "2072354052663016" at bounding box center [199, 51] width 329 height 12
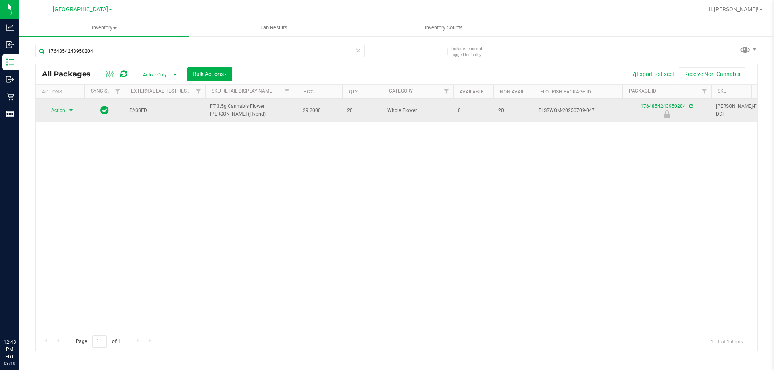
click at [61, 111] on span "Action" at bounding box center [55, 110] width 22 height 11
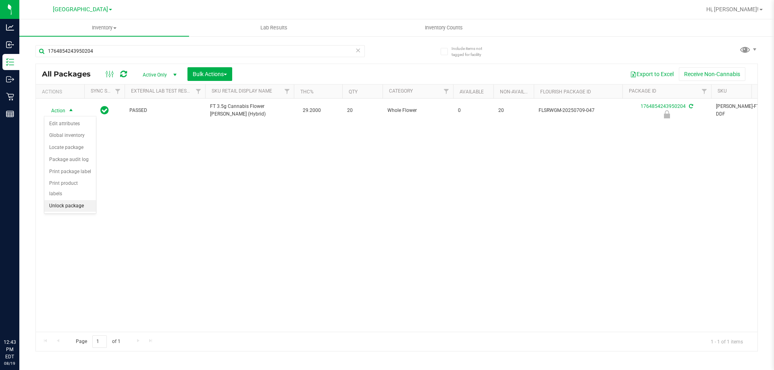
click at [75, 200] on li "Unlock package" at bounding box center [70, 206] width 52 height 12
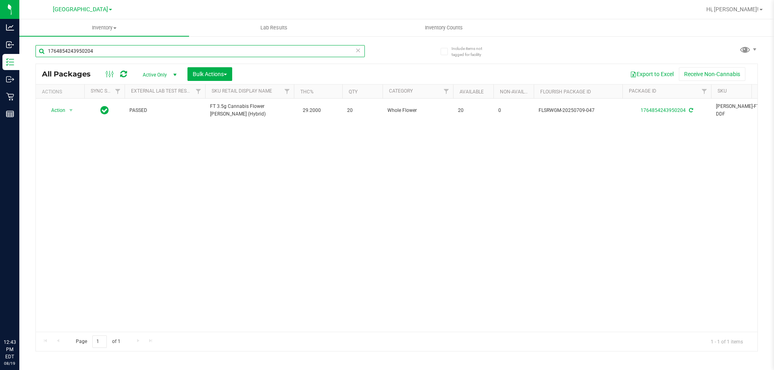
click at [146, 54] on input "1764854243950204" at bounding box center [199, 51] width 329 height 12
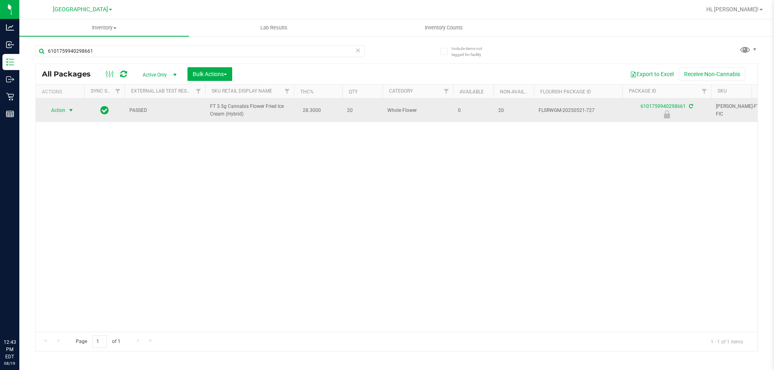
click at [58, 109] on span "Action" at bounding box center [55, 110] width 22 height 11
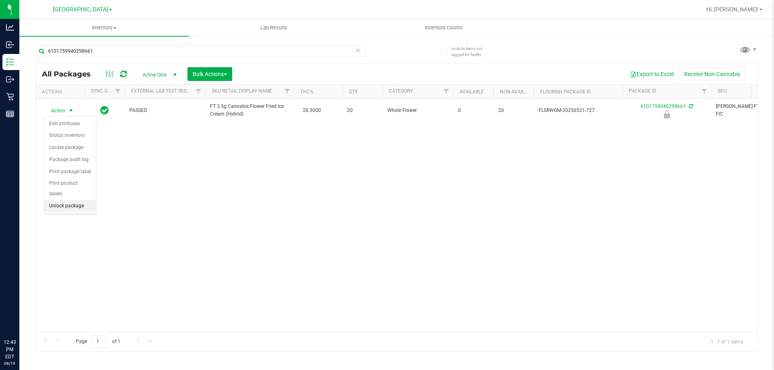
click at [82, 200] on li "Unlock package" at bounding box center [70, 206] width 52 height 12
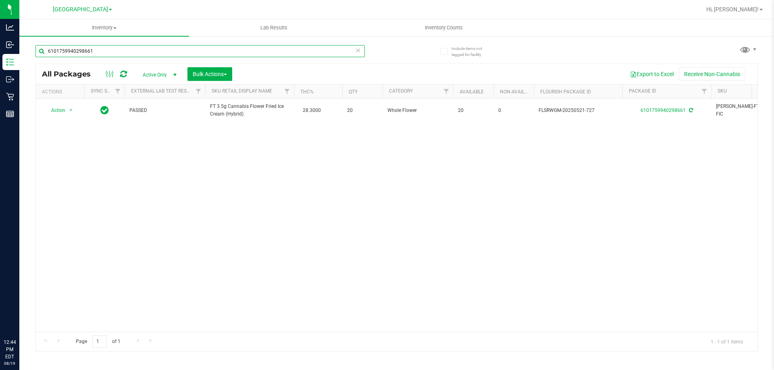
click at [155, 48] on input "6101759940298661" at bounding box center [199, 51] width 329 height 12
click at [154, 47] on input "6101759940298661" at bounding box center [199, 51] width 329 height 12
drag, startPoint x: 56, startPoint y: 108, endPoint x: 64, endPoint y: 122, distance: 15.6
click at [57, 108] on span "Action" at bounding box center [55, 110] width 22 height 11
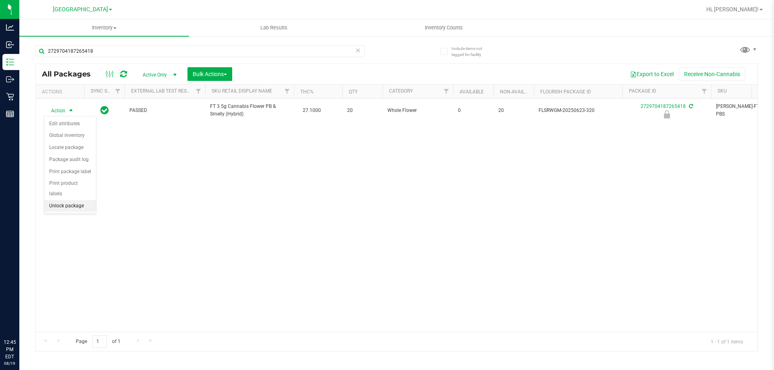
click at [72, 200] on li "Unlock package" at bounding box center [70, 206] width 52 height 12
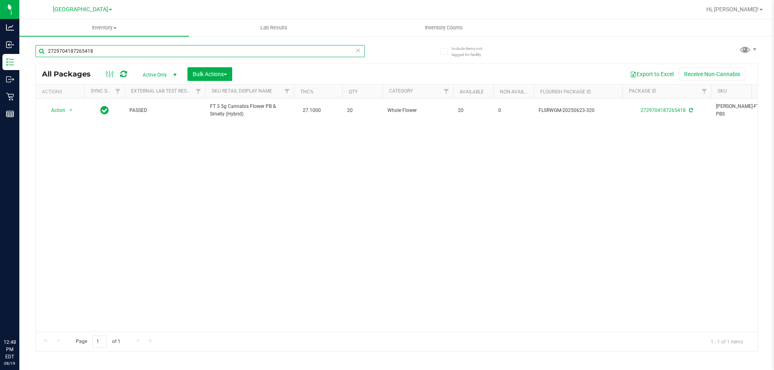
click at [107, 53] on input "2729704187265418" at bounding box center [199, 51] width 329 height 12
click at [107, 52] on input "2729704187265418" at bounding box center [199, 51] width 329 height 12
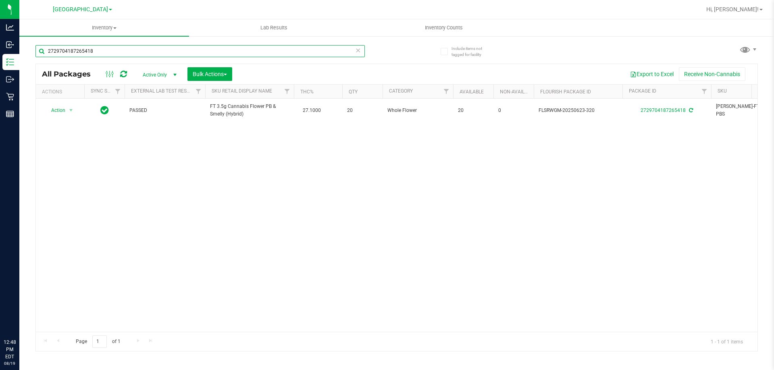
click at [107, 52] on input "2729704187265418" at bounding box center [199, 51] width 329 height 12
click at [58, 108] on span "Action" at bounding box center [55, 110] width 22 height 11
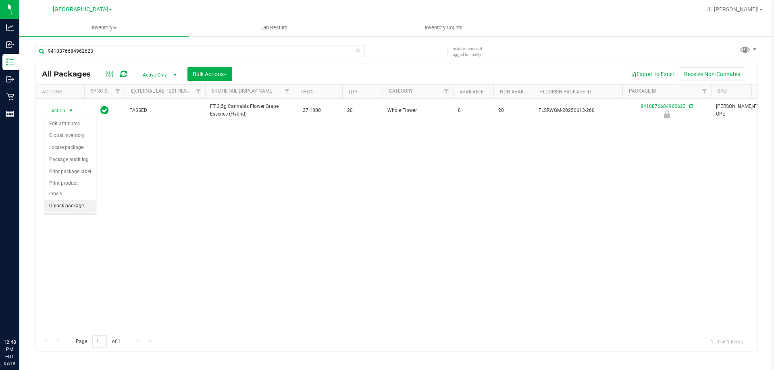
click at [79, 200] on li "Unlock package" at bounding box center [70, 206] width 52 height 12
